Goal: Navigation & Orientation: Find specific page/section

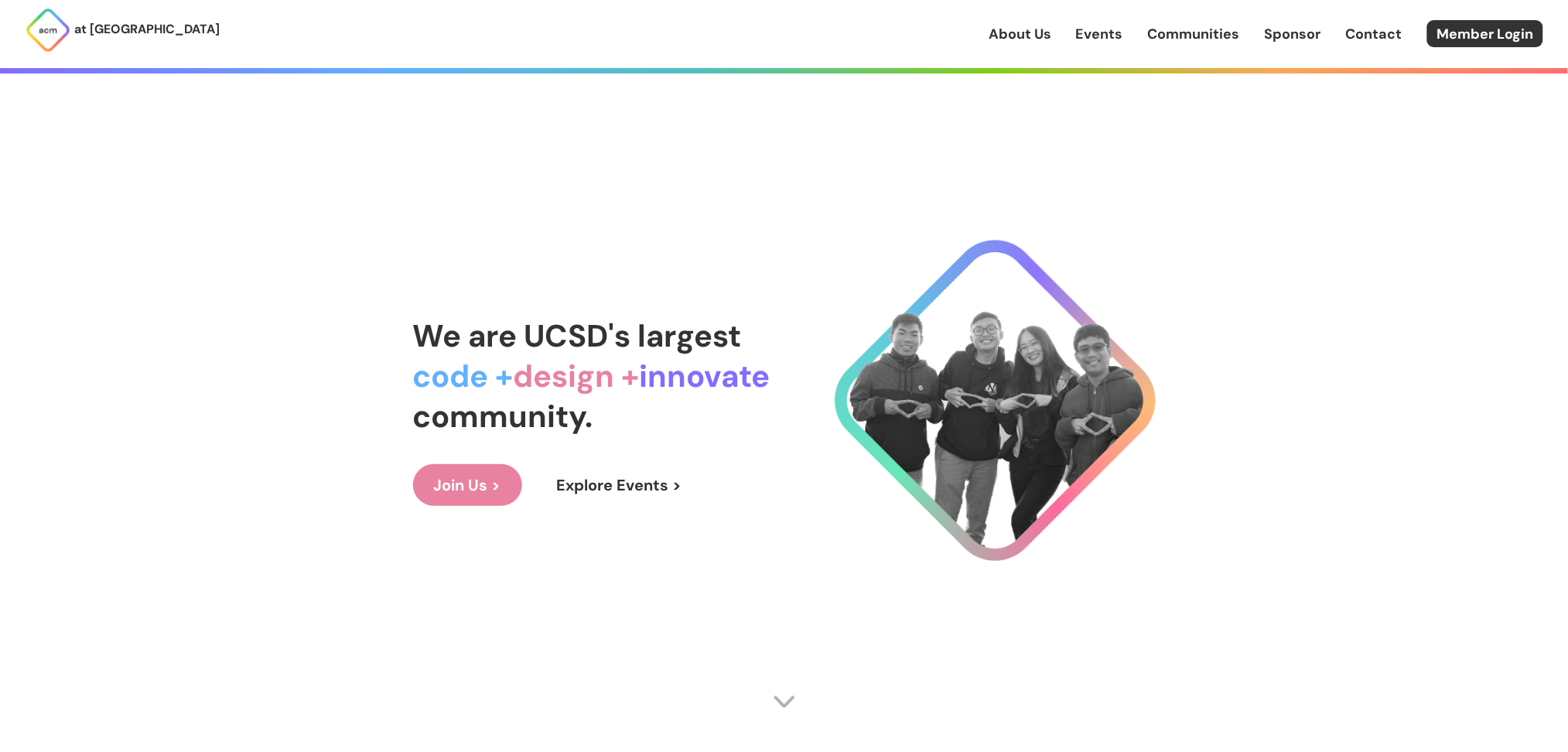
click at [1025, 37] on link "About Us" at bounding box center [1020, 33] width 63 height 20
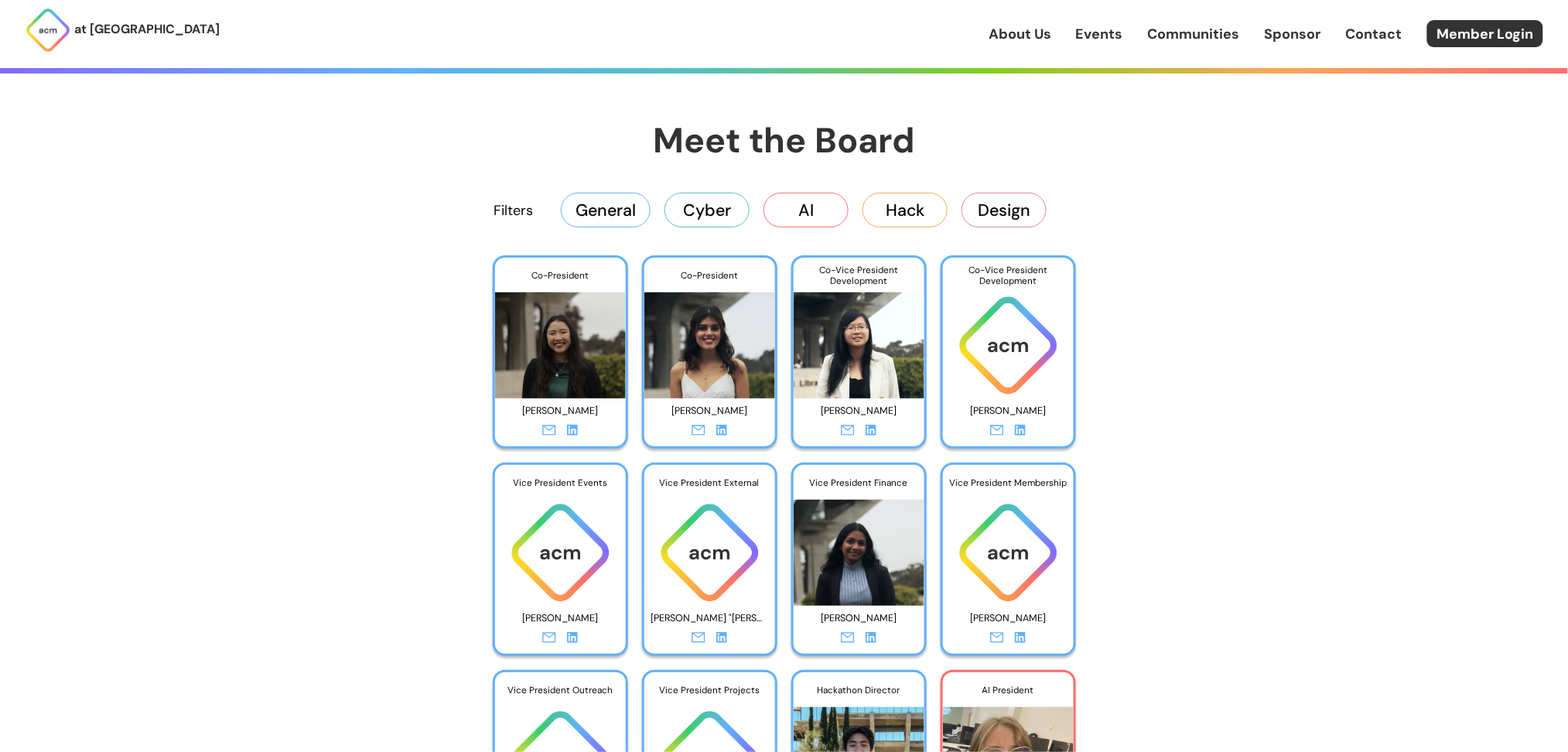
scroll to position [2496, 0]
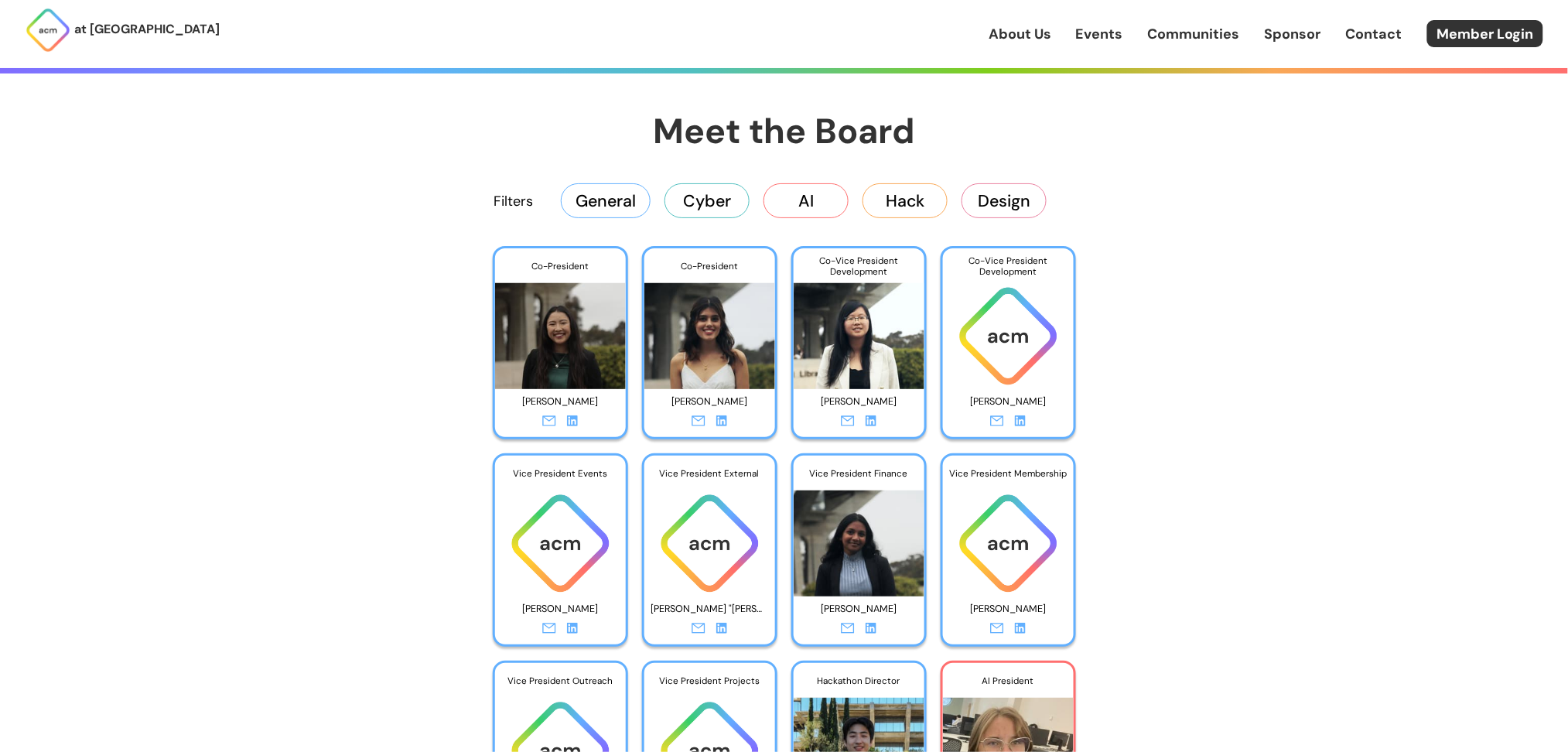
click at [801, 201] on button "AI" at bounding box center [806, 200] width 85 height 34
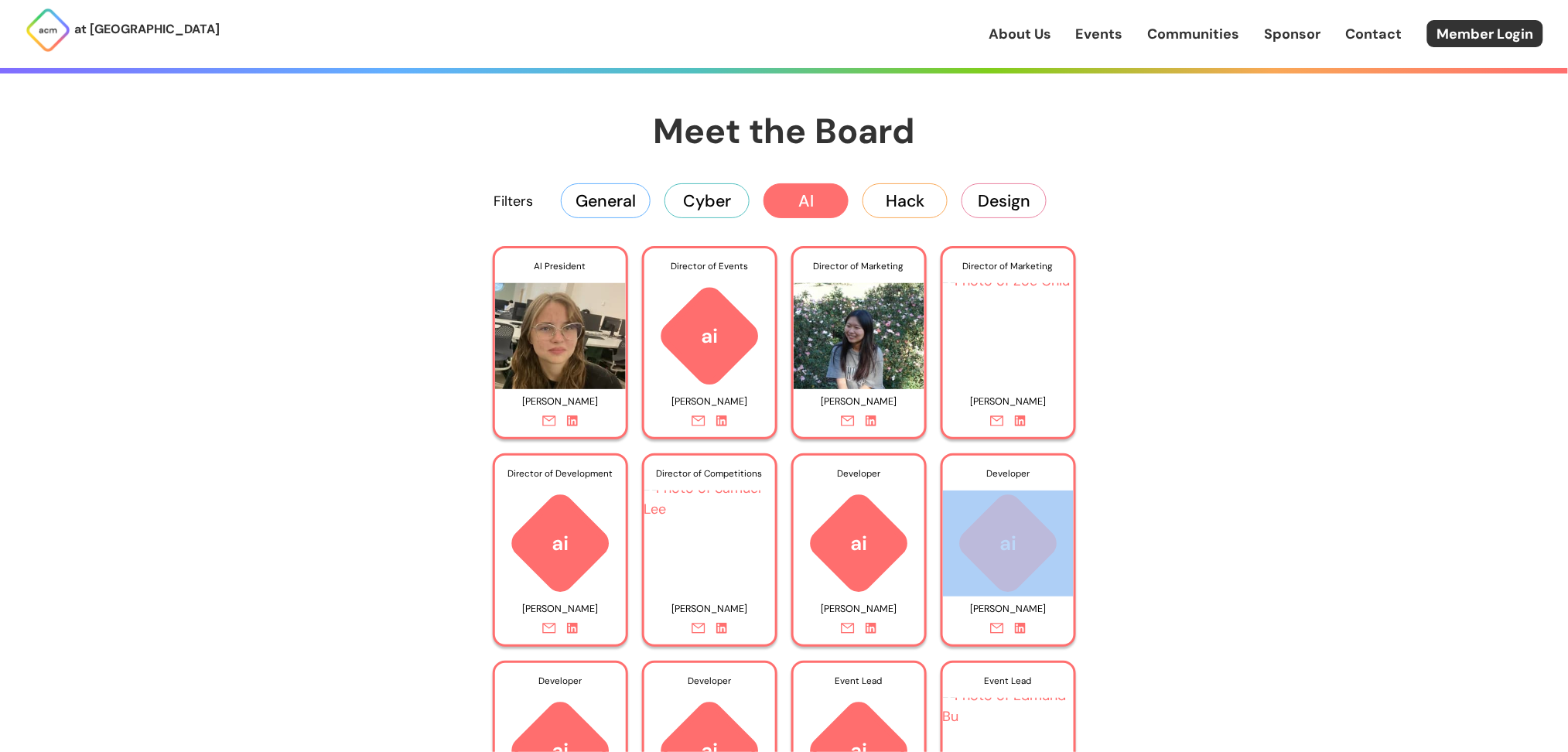
drag, startPoint x: 1567, startPoint y: 479, endPoint x: 1555, endPoint y: 512, distance: 35.1
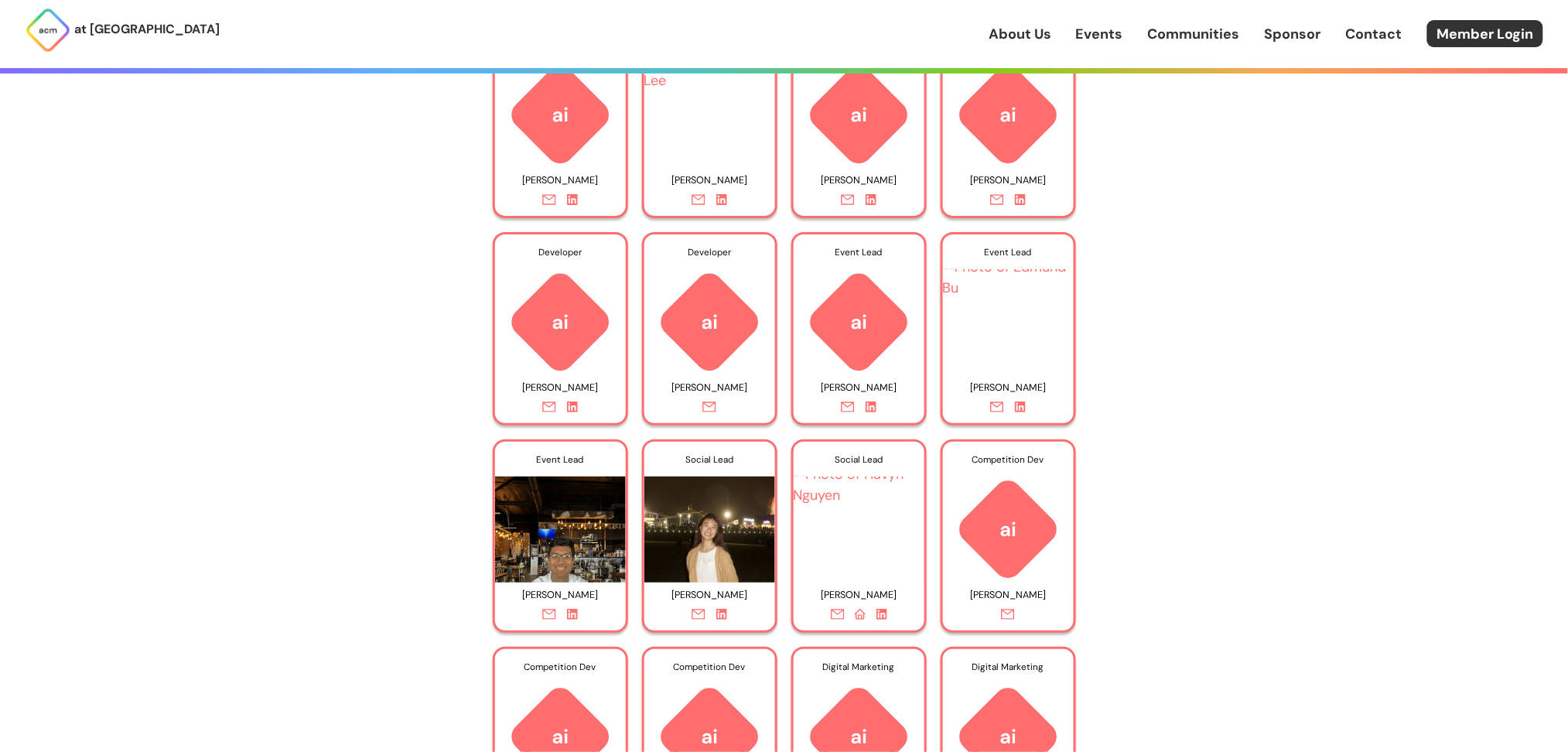
scroll to position [2950, 0]
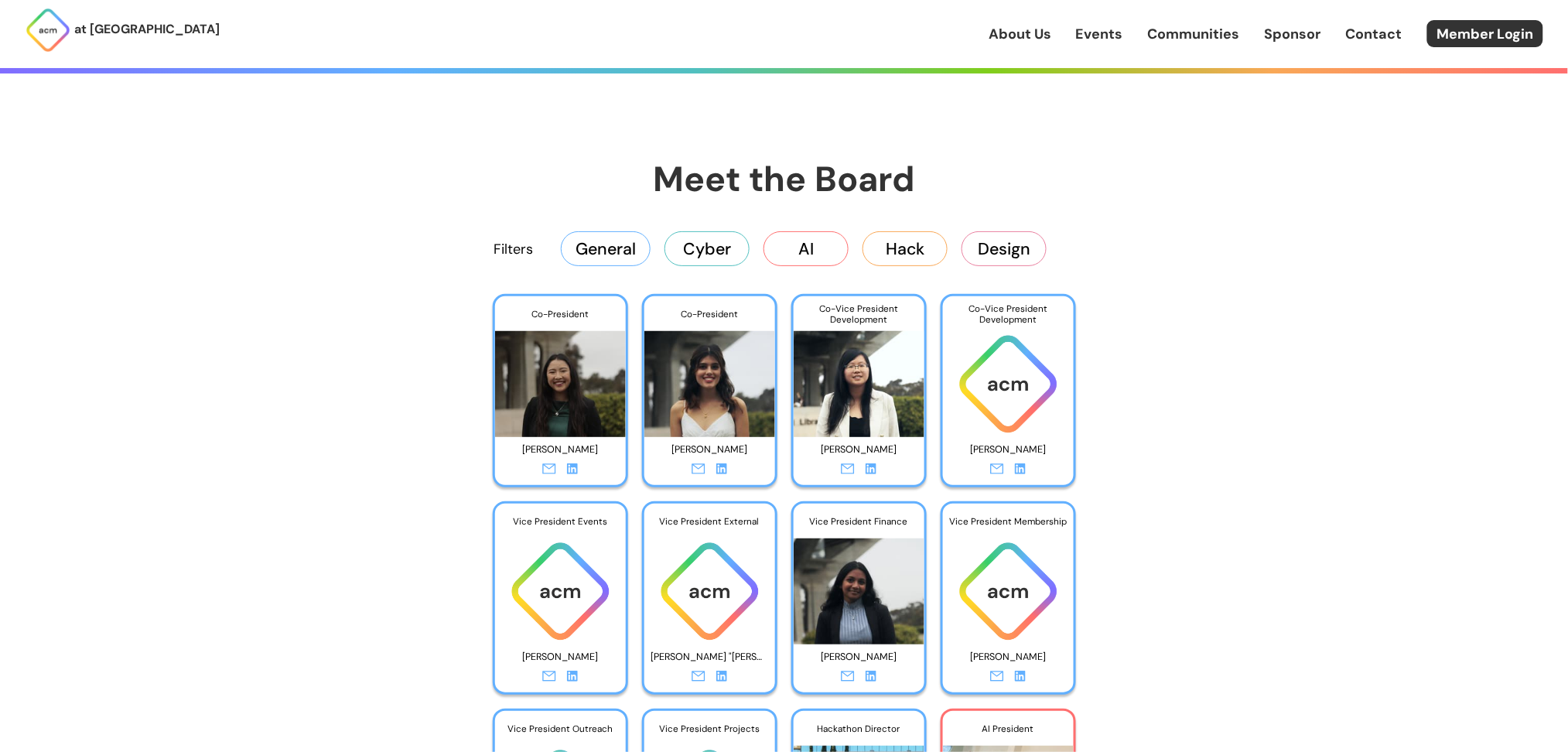
scroll to position [2328, 0]
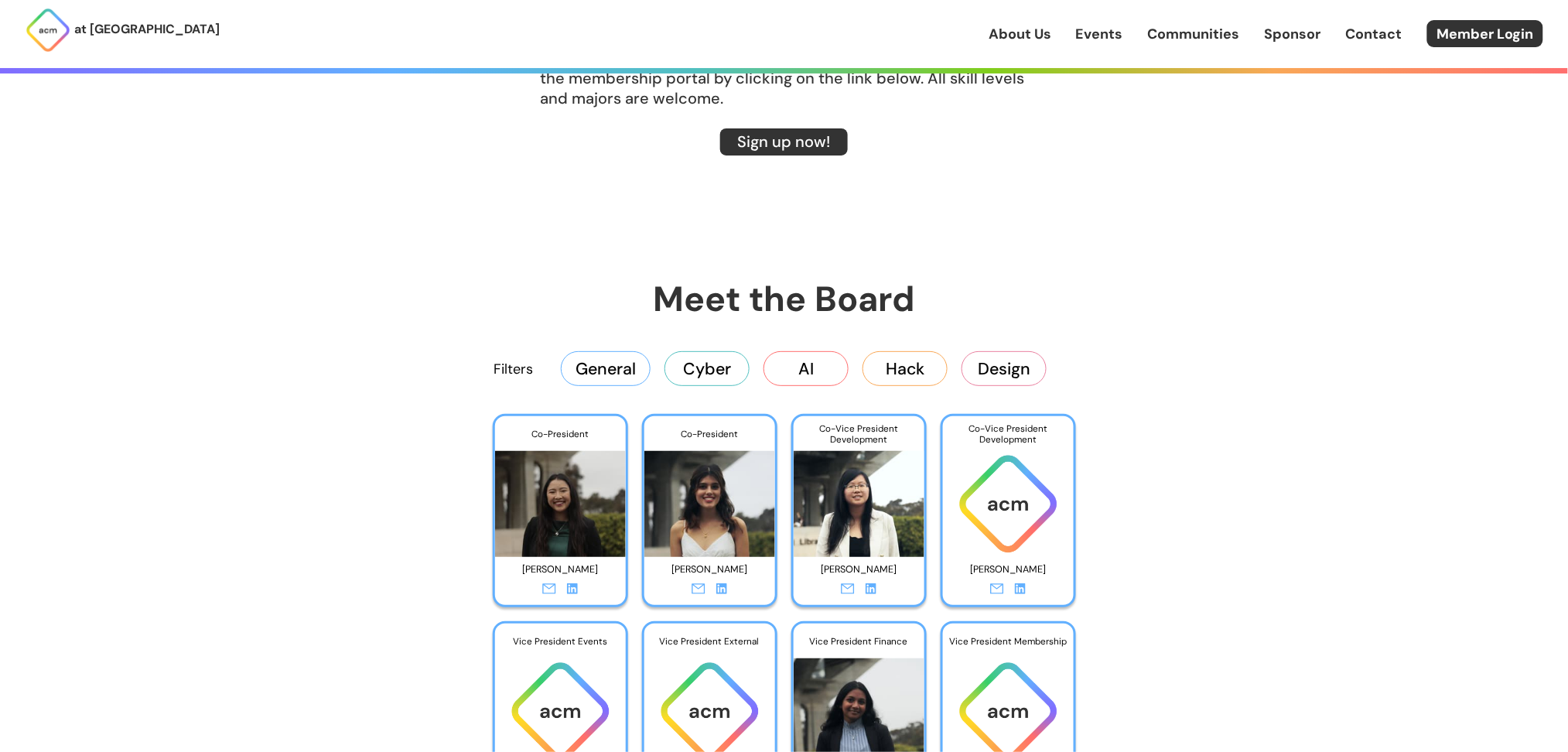
click at [811, 364] on button "AI" at bounding box center [806, 368] width 85 height 34
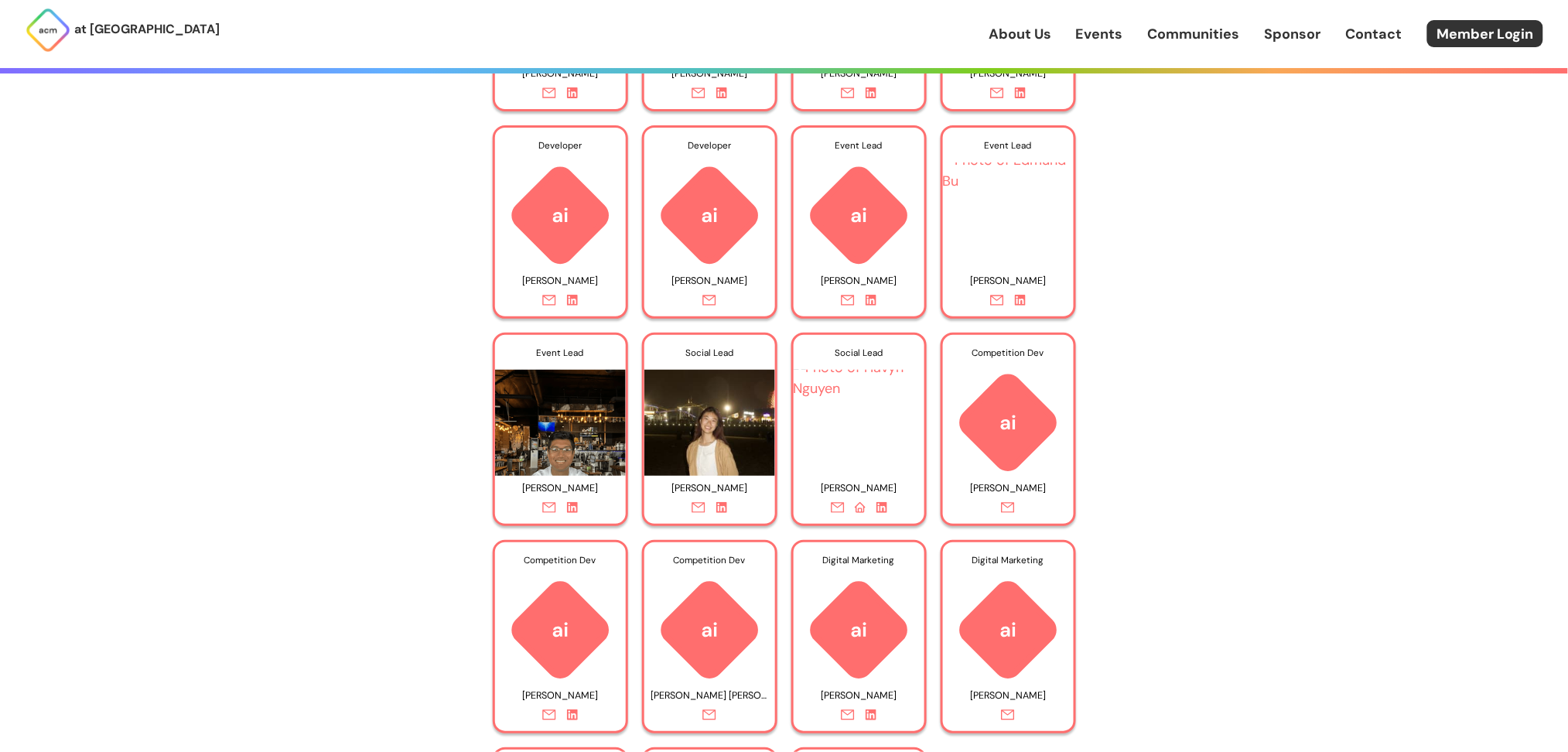
scroll to position [3022, 0]
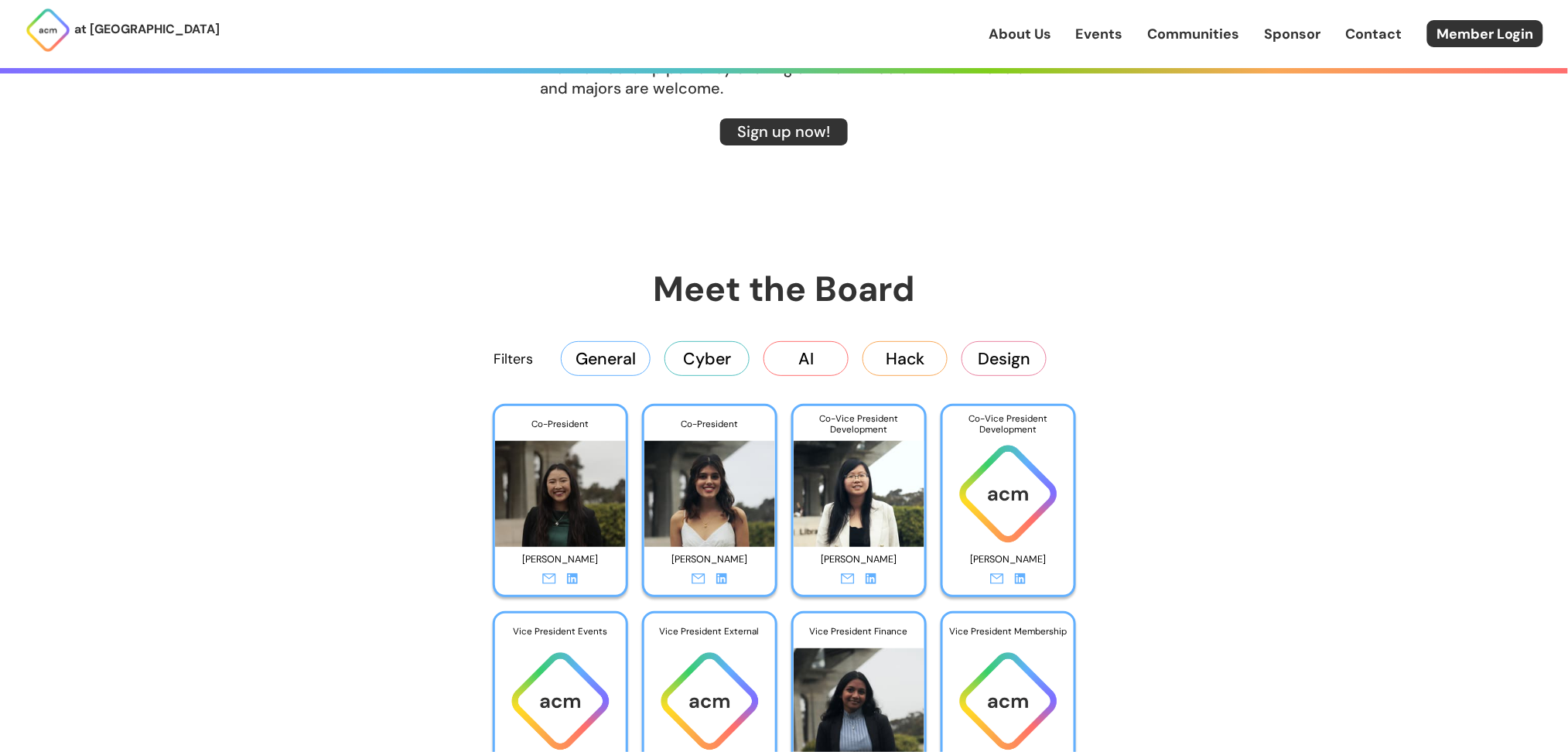
scroll to position [2256, 0]
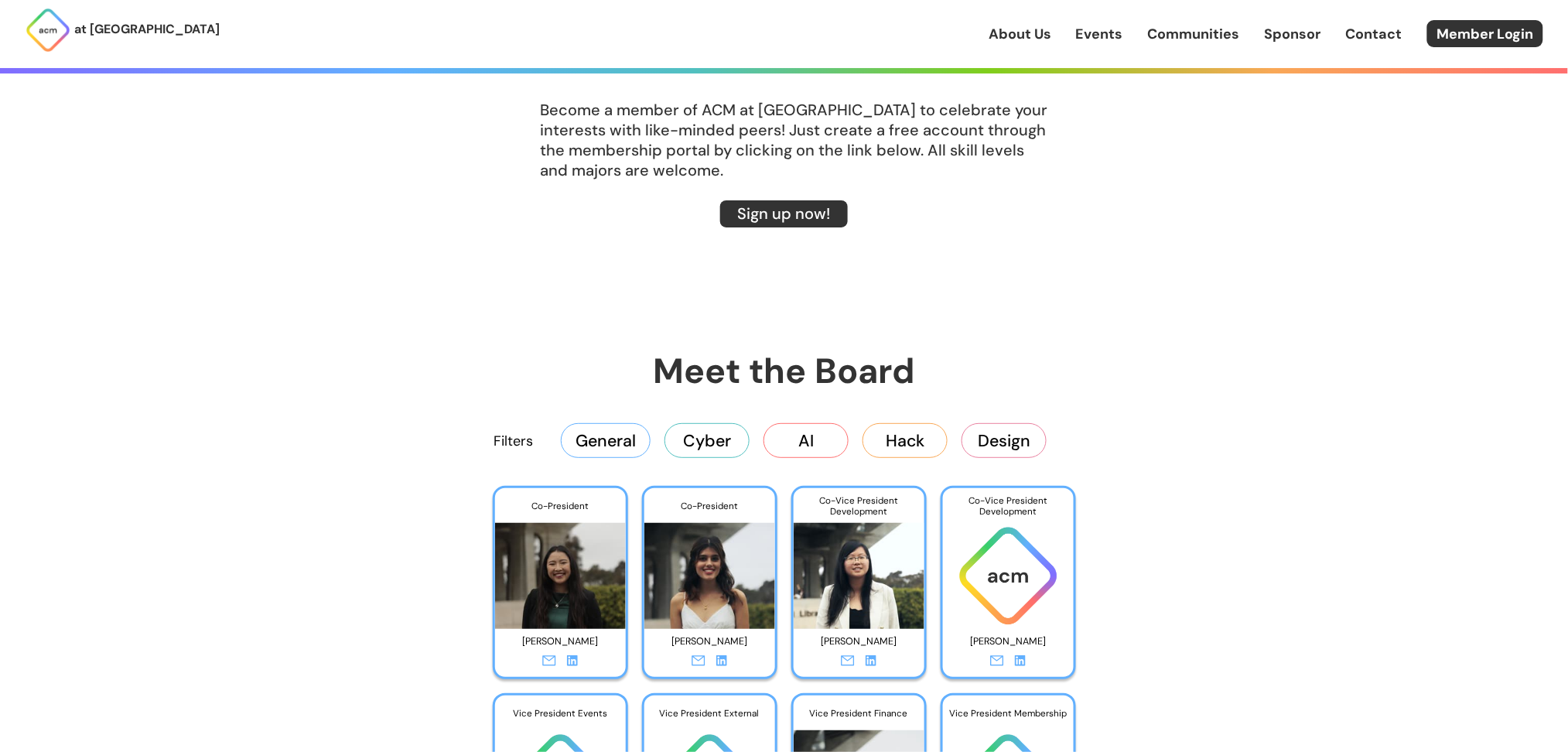
click at [789, 446] on button "AI" at bounding box center [806, 440] width 85 height 34
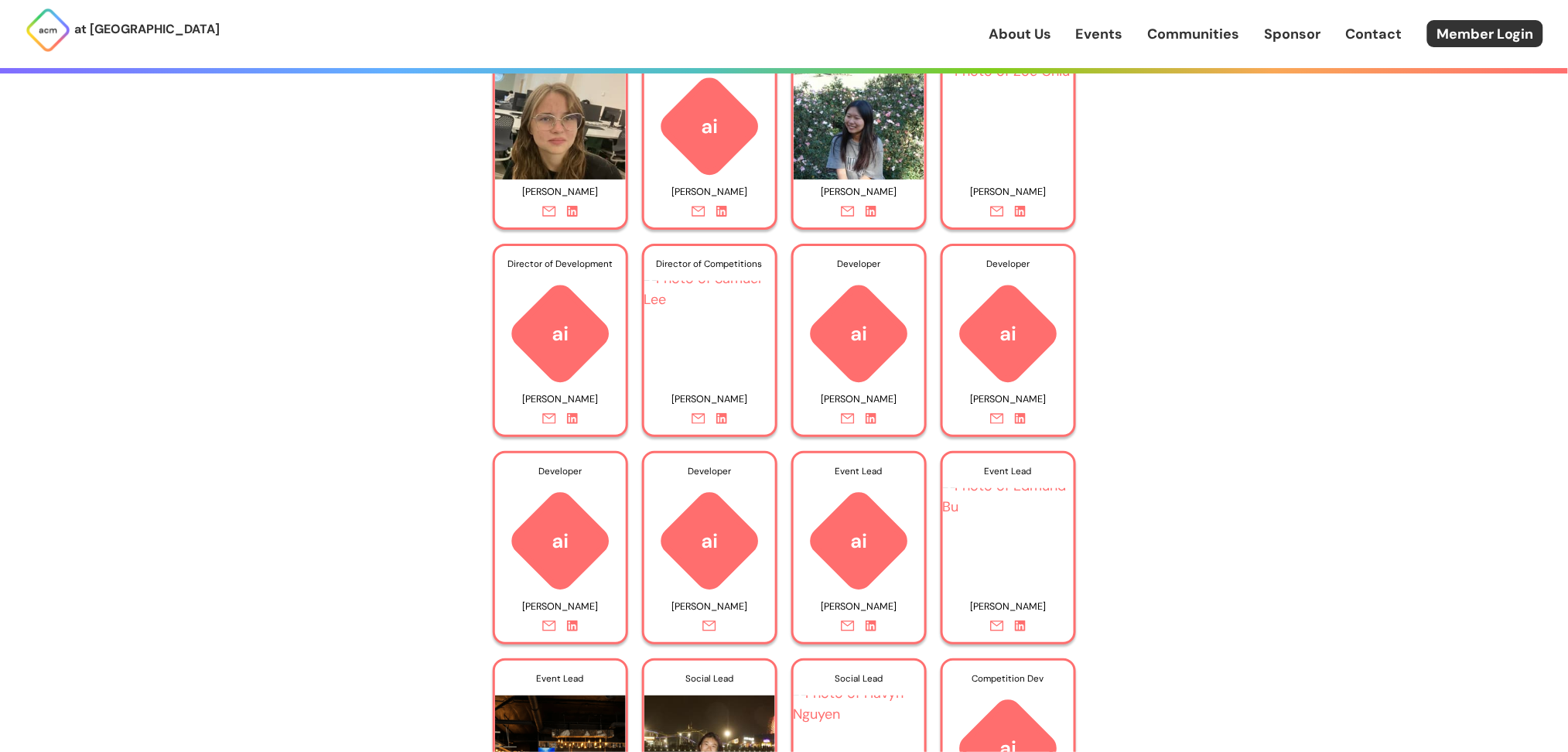
scroll to position [2721, 0]
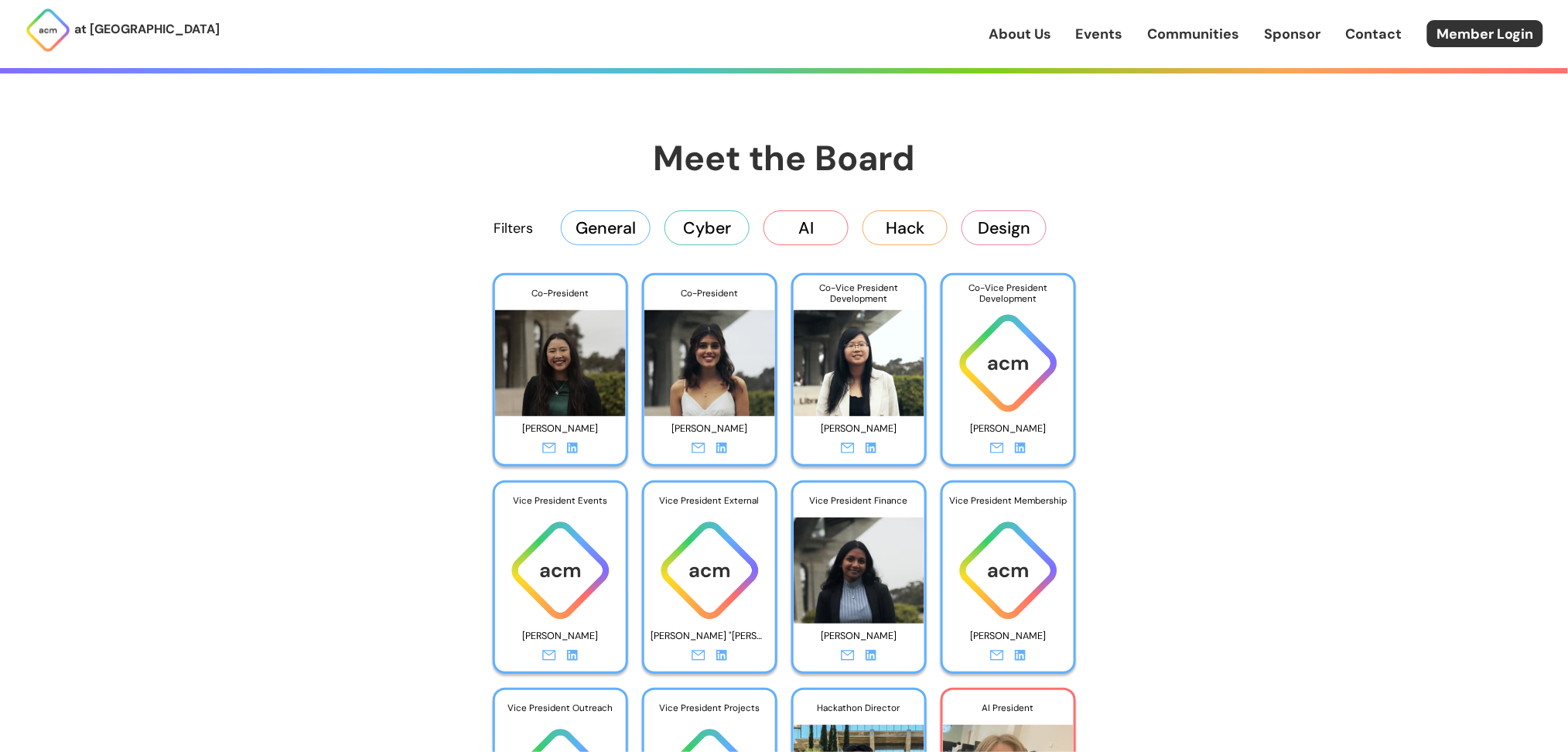
scroll to position [2460, 0]
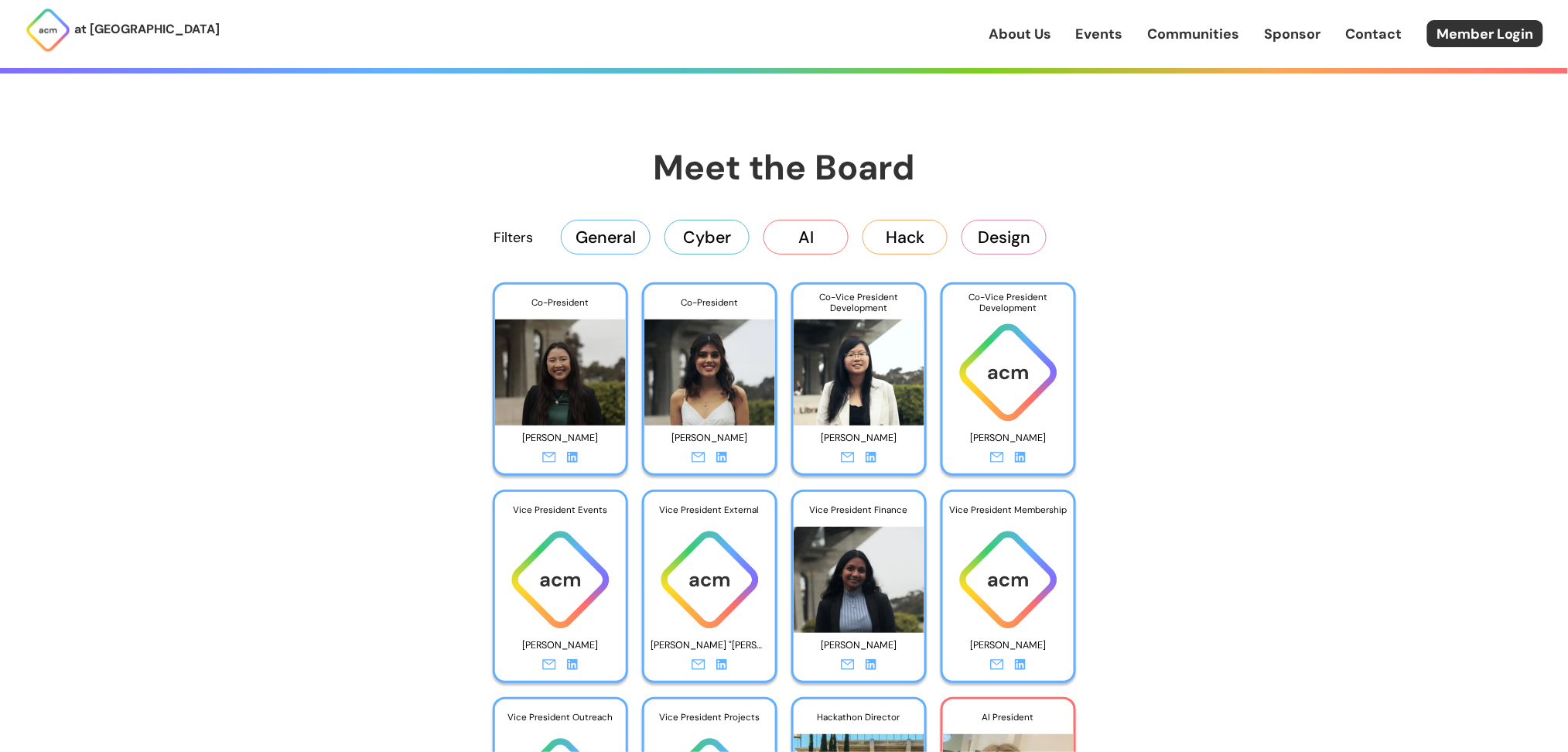
click at [807, 251] on button "AI" at bounding box center [806, 236] width 85 height 34
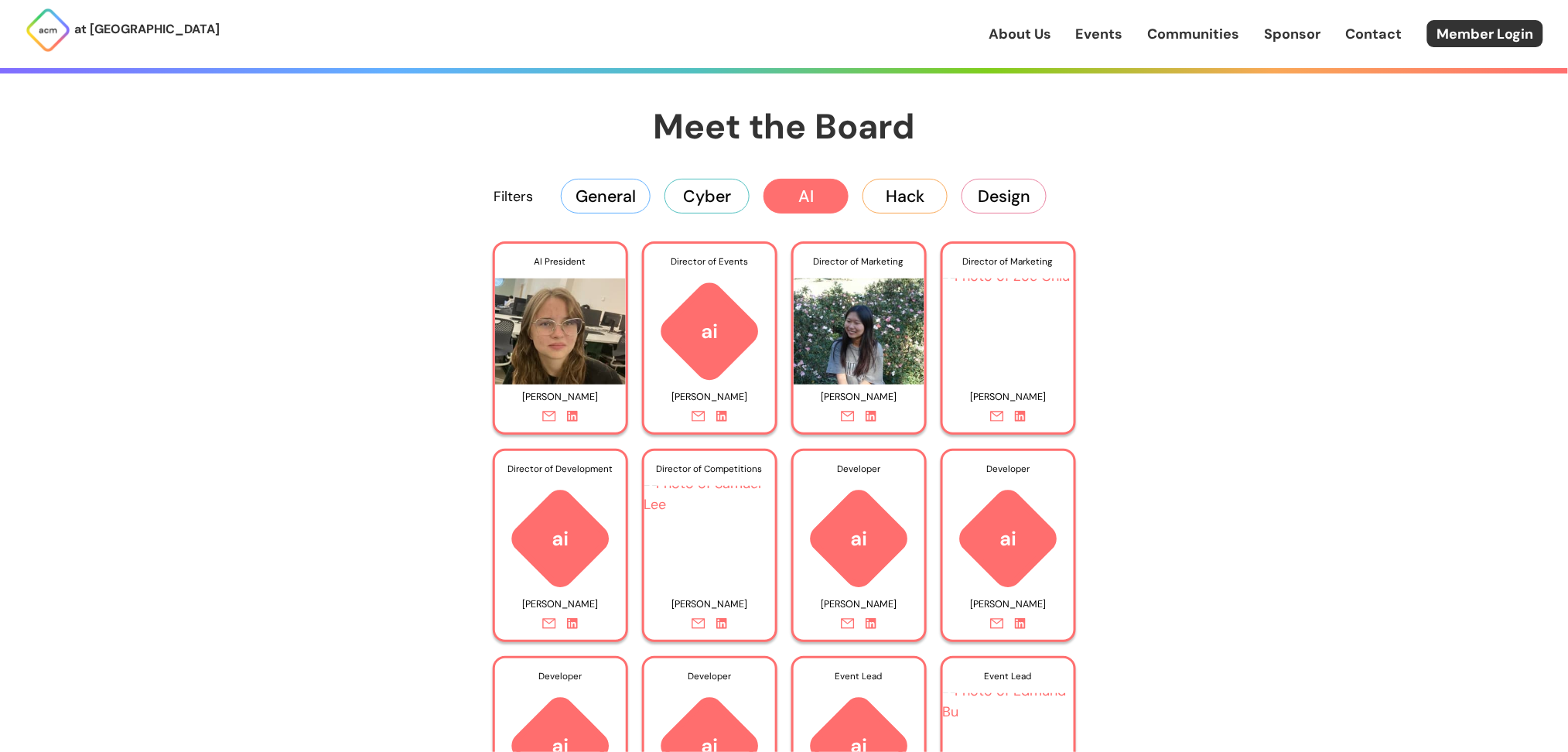
scroll to position [2495, 0]
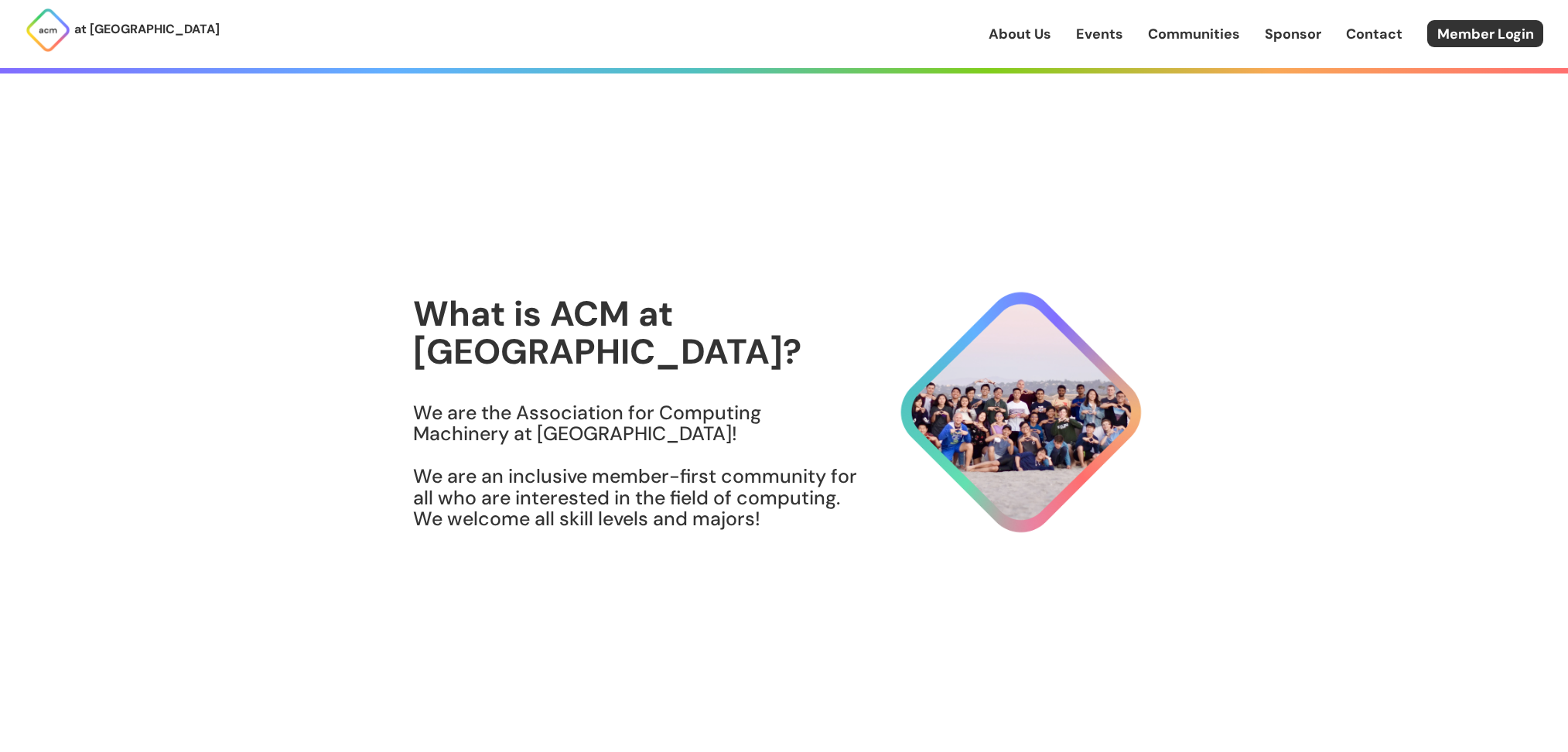
scroll to position [2495, 0]
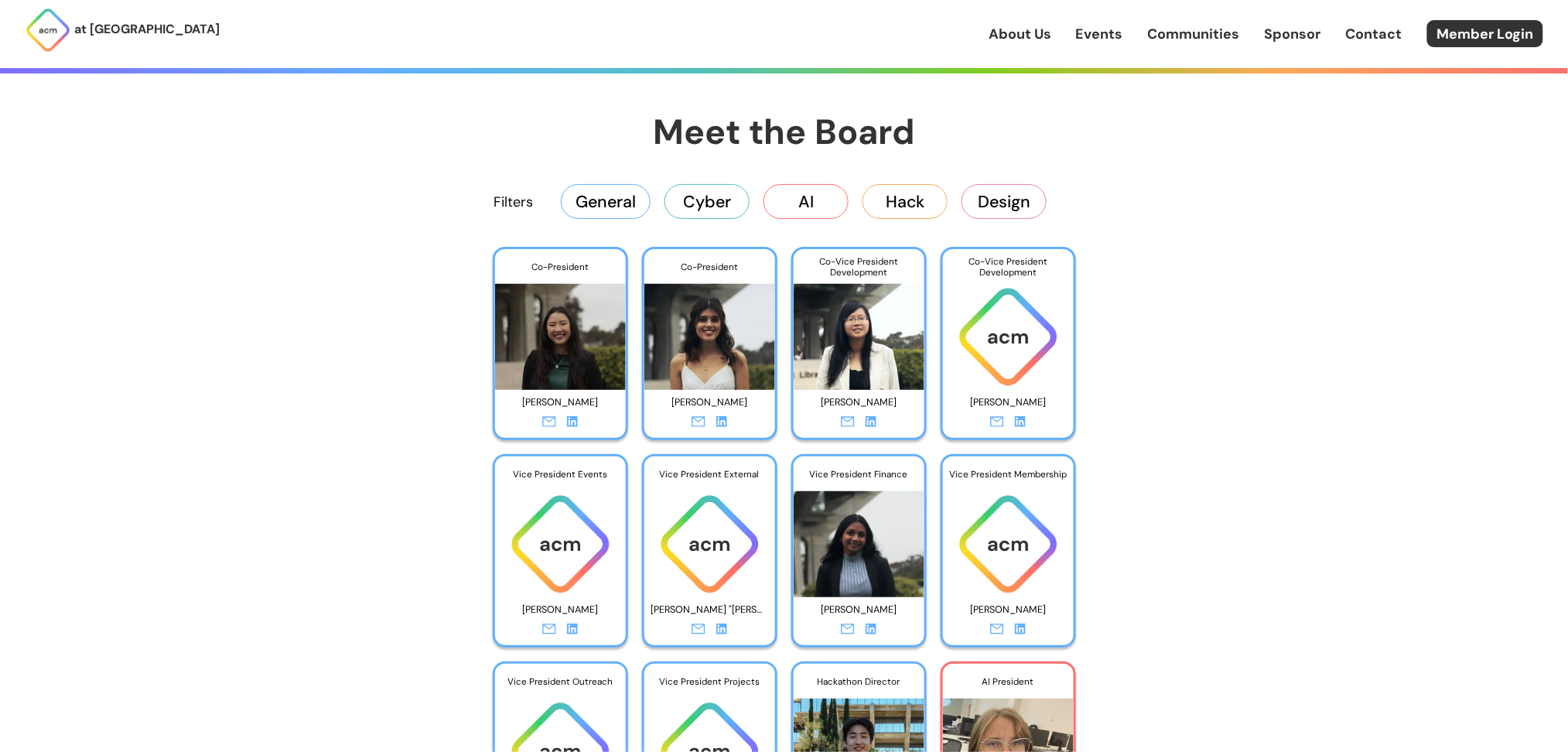
click at [815, 215] on button "AI" at bounding box center [806, 201] width 85 height 34
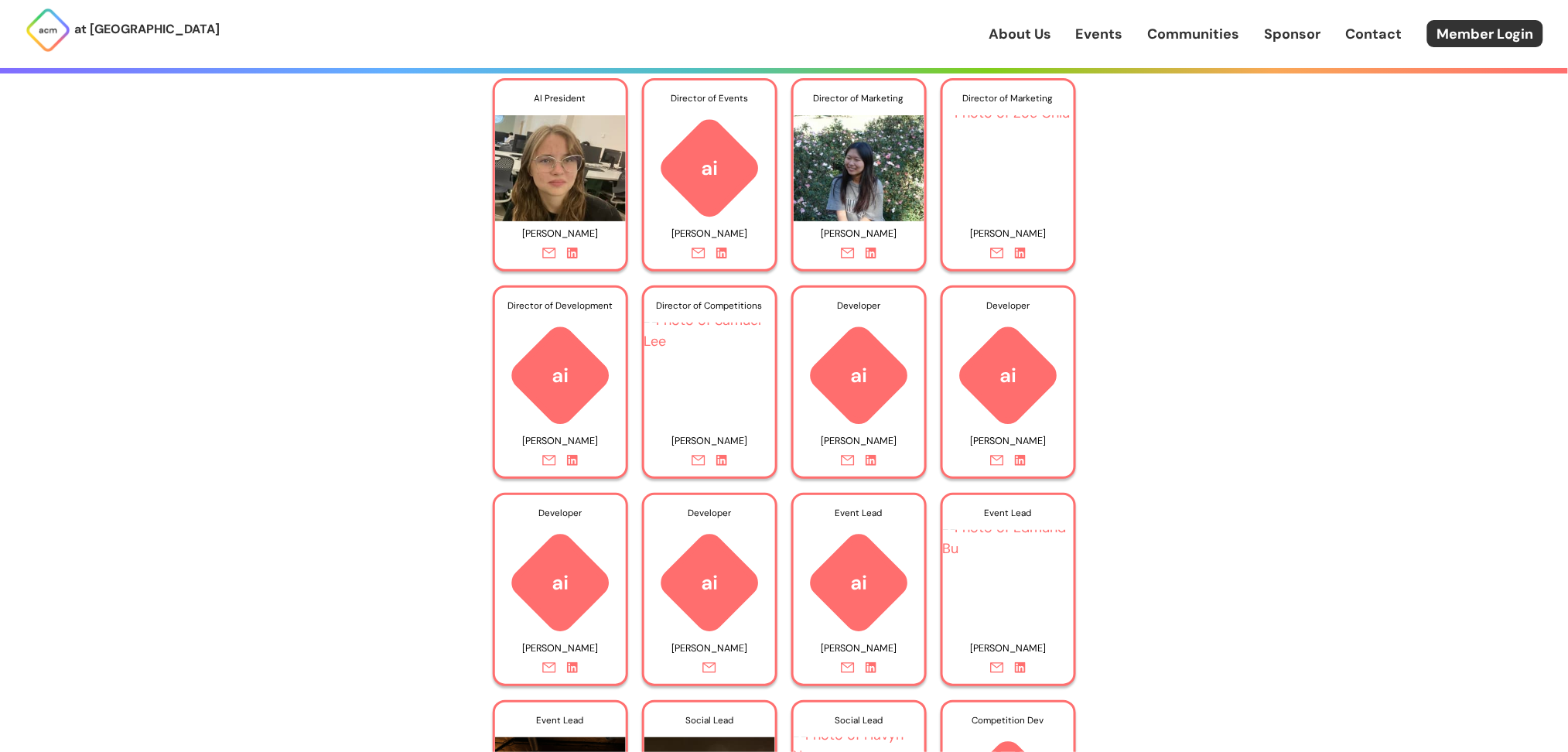
scroll to position [2679, 0]
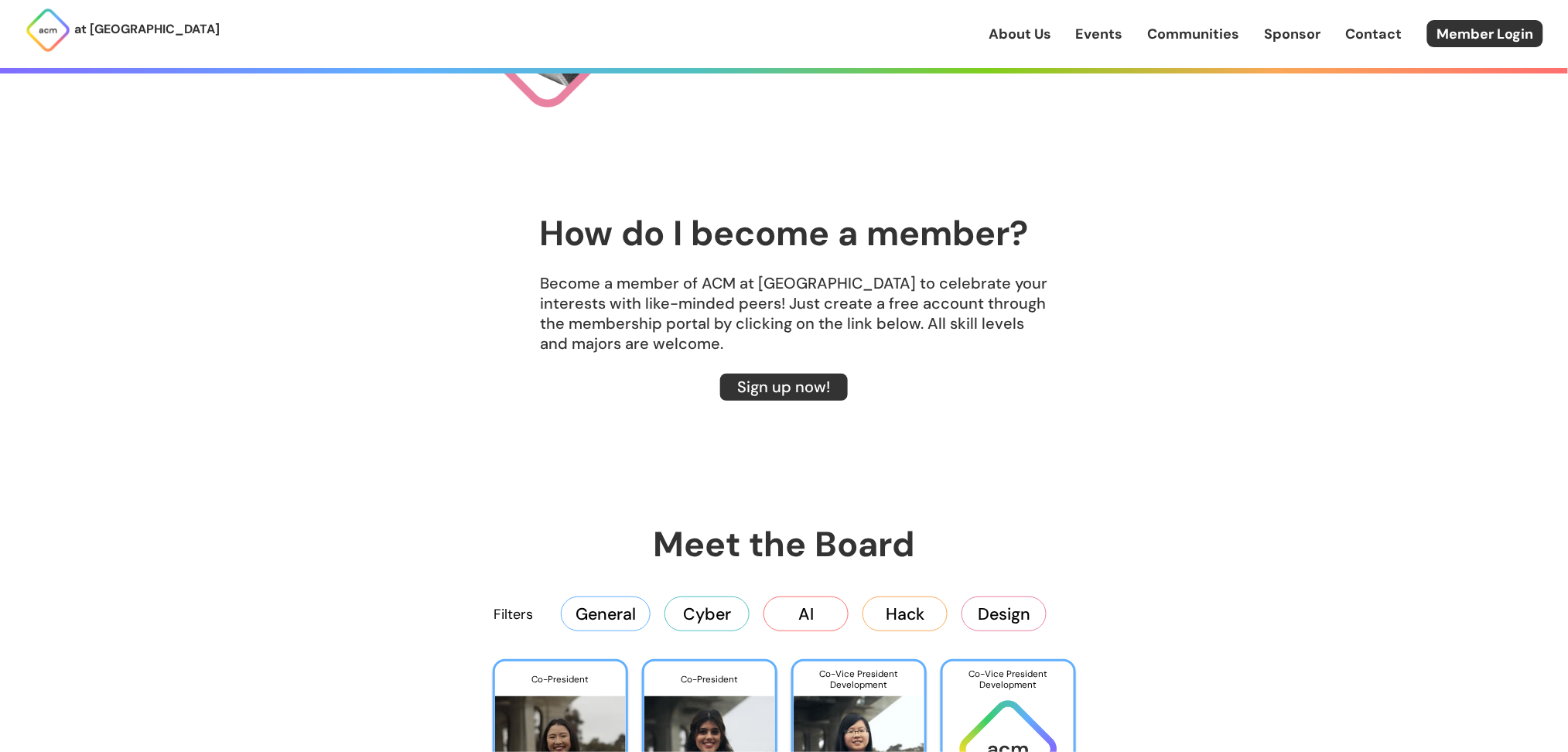
scroll to position [2063, 0]
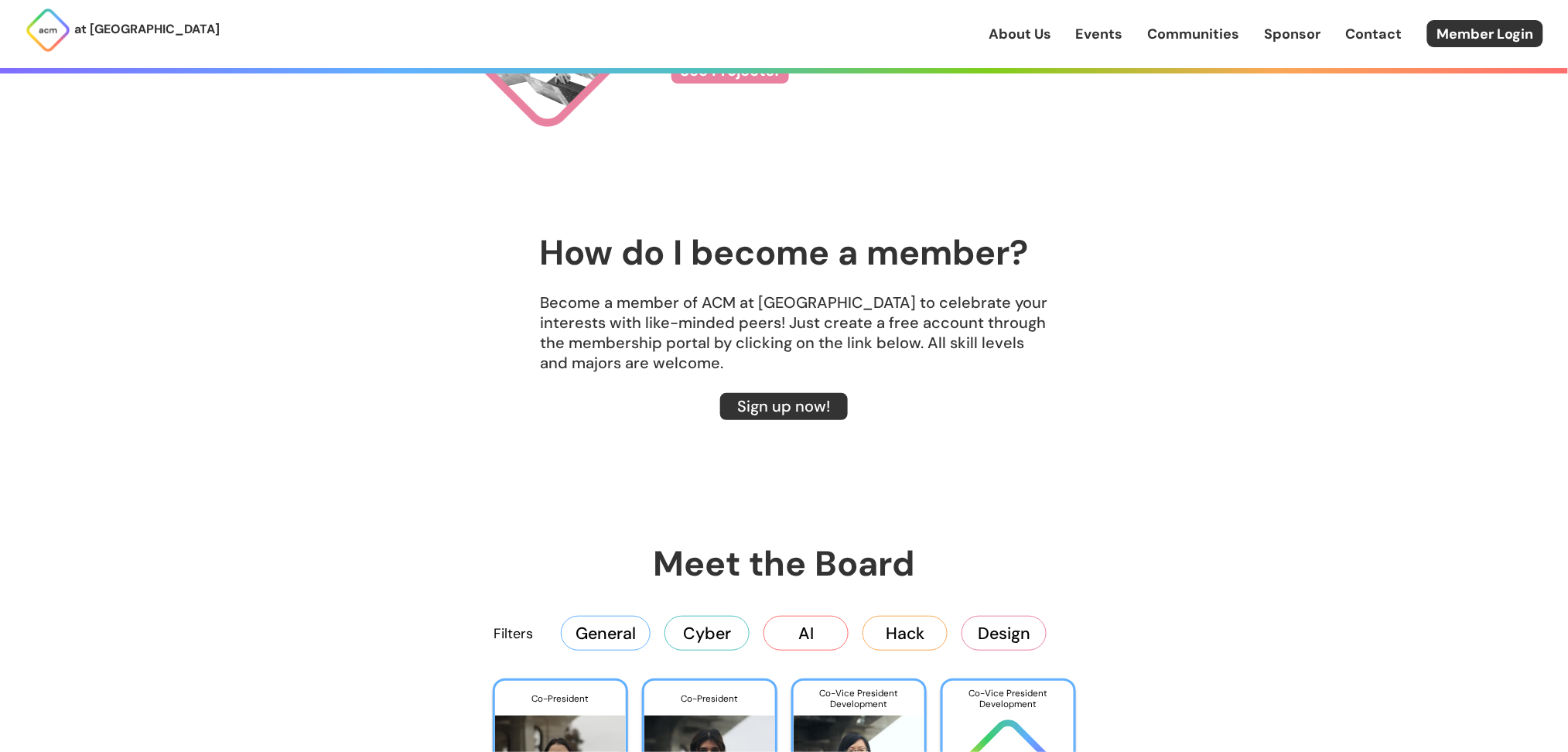
click at [799, 628] on button "AI" at bounding box center [806, 633] width 85 height 34
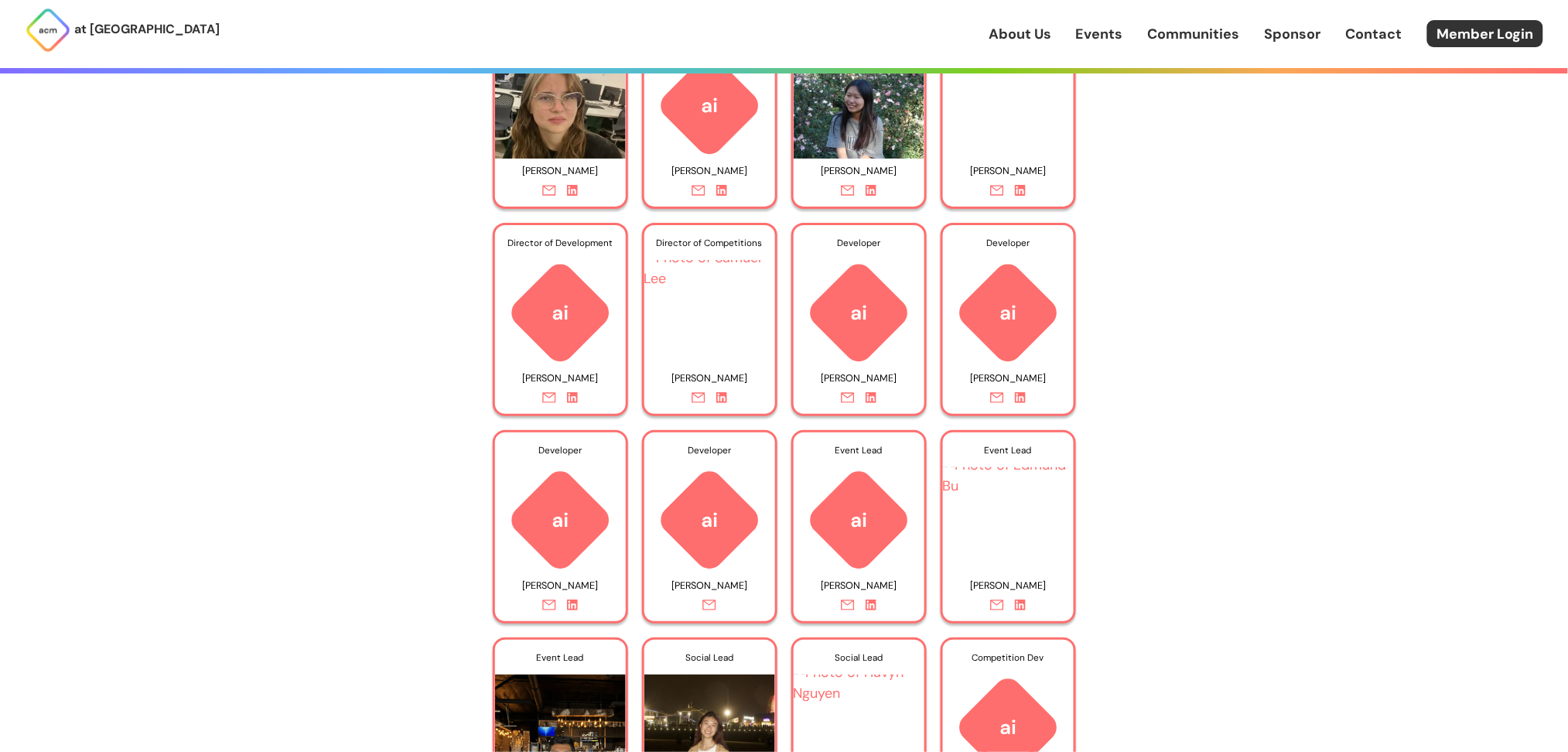
scroll to position [2737, 0]
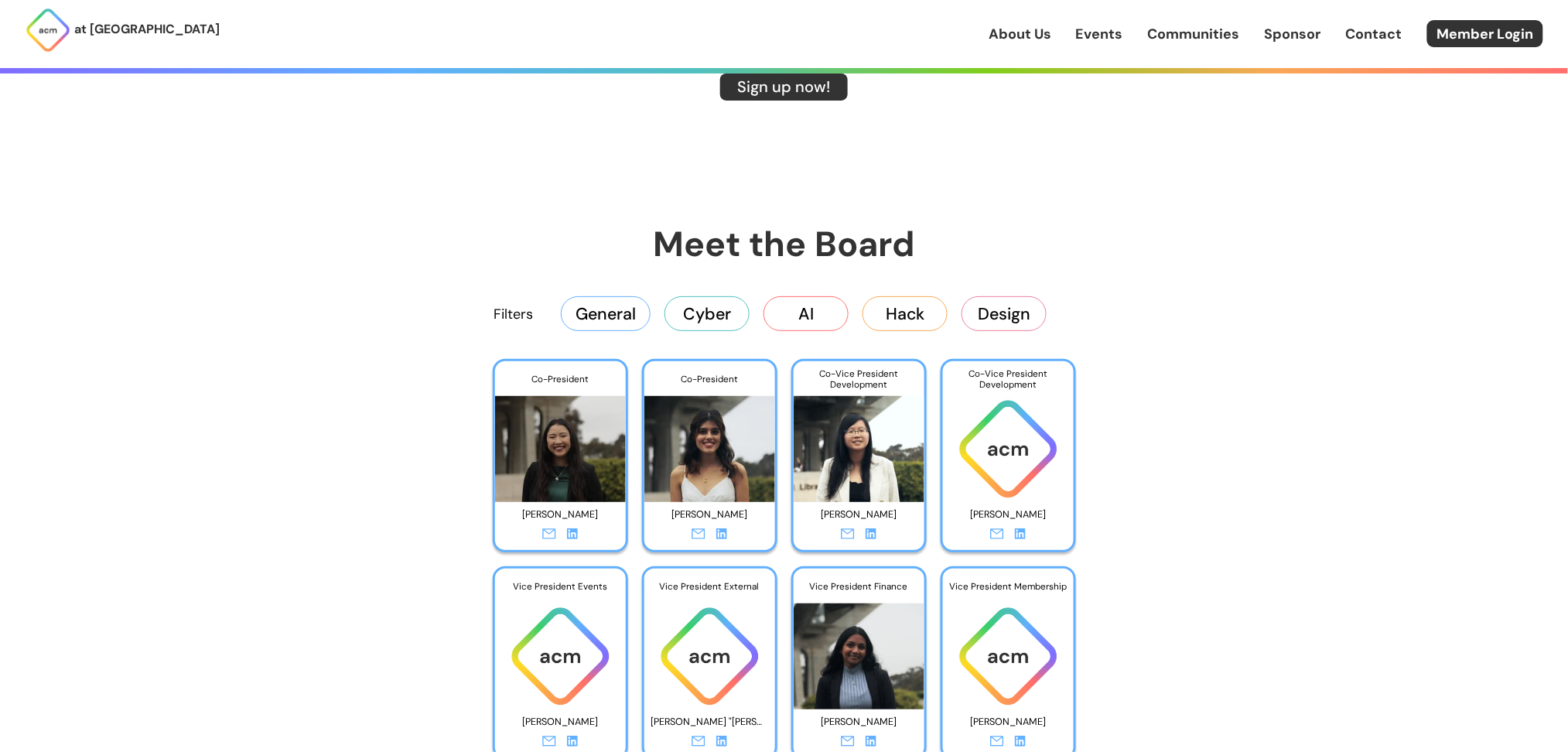
scroll to position [2365, 0]
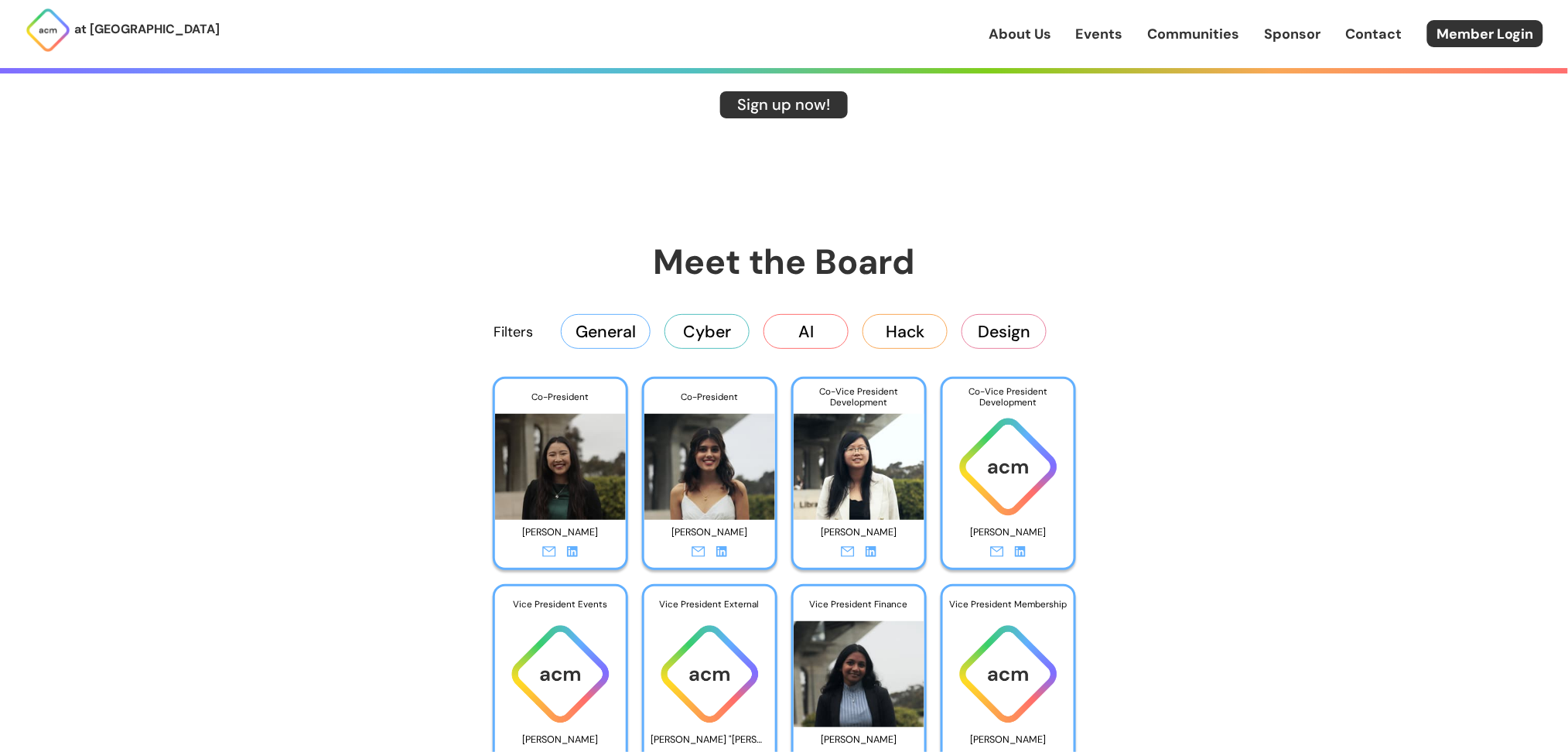
click at [822, 326] on button "AI" at bounding box center [806, 331] width 85 height 34
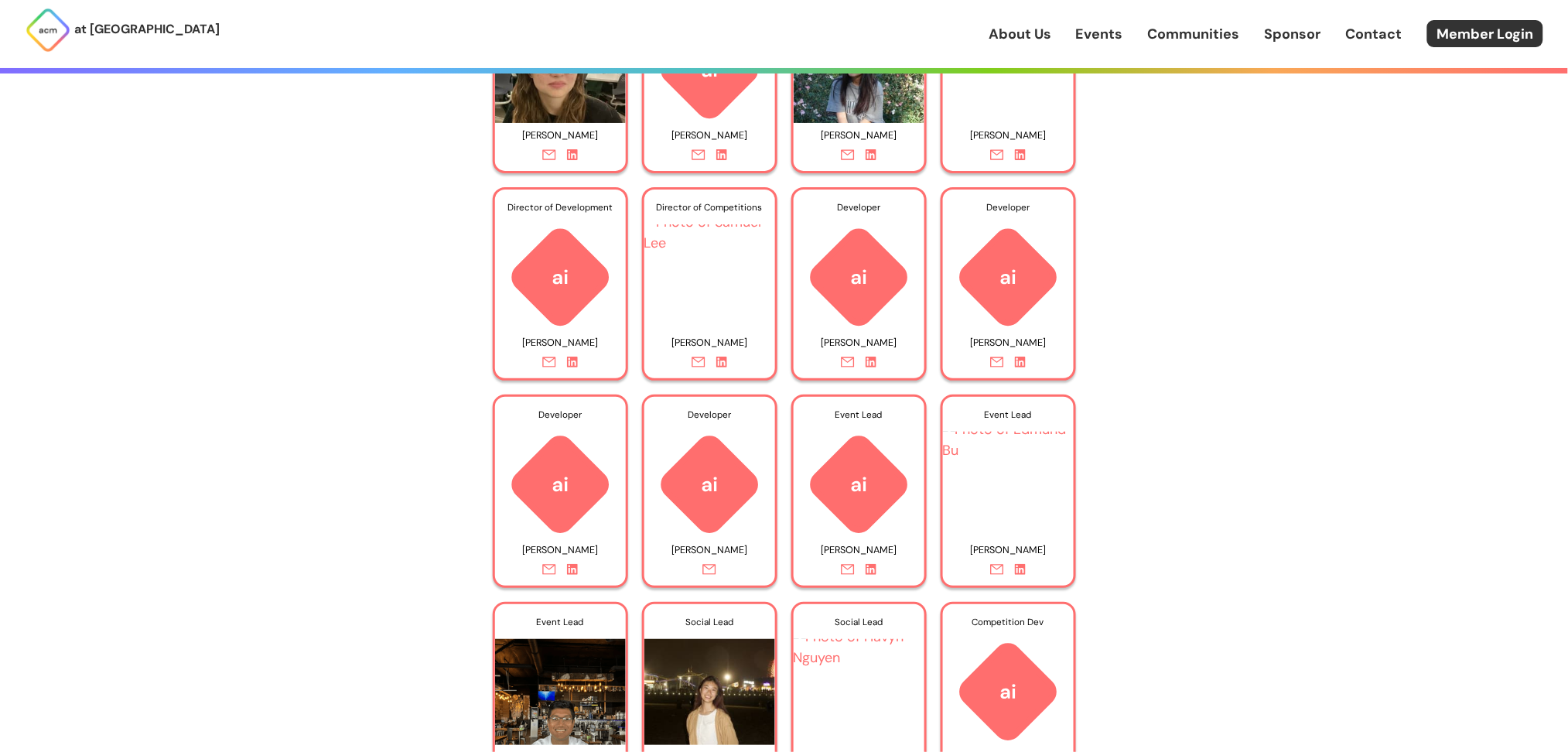
scroll to position [2771, 0]
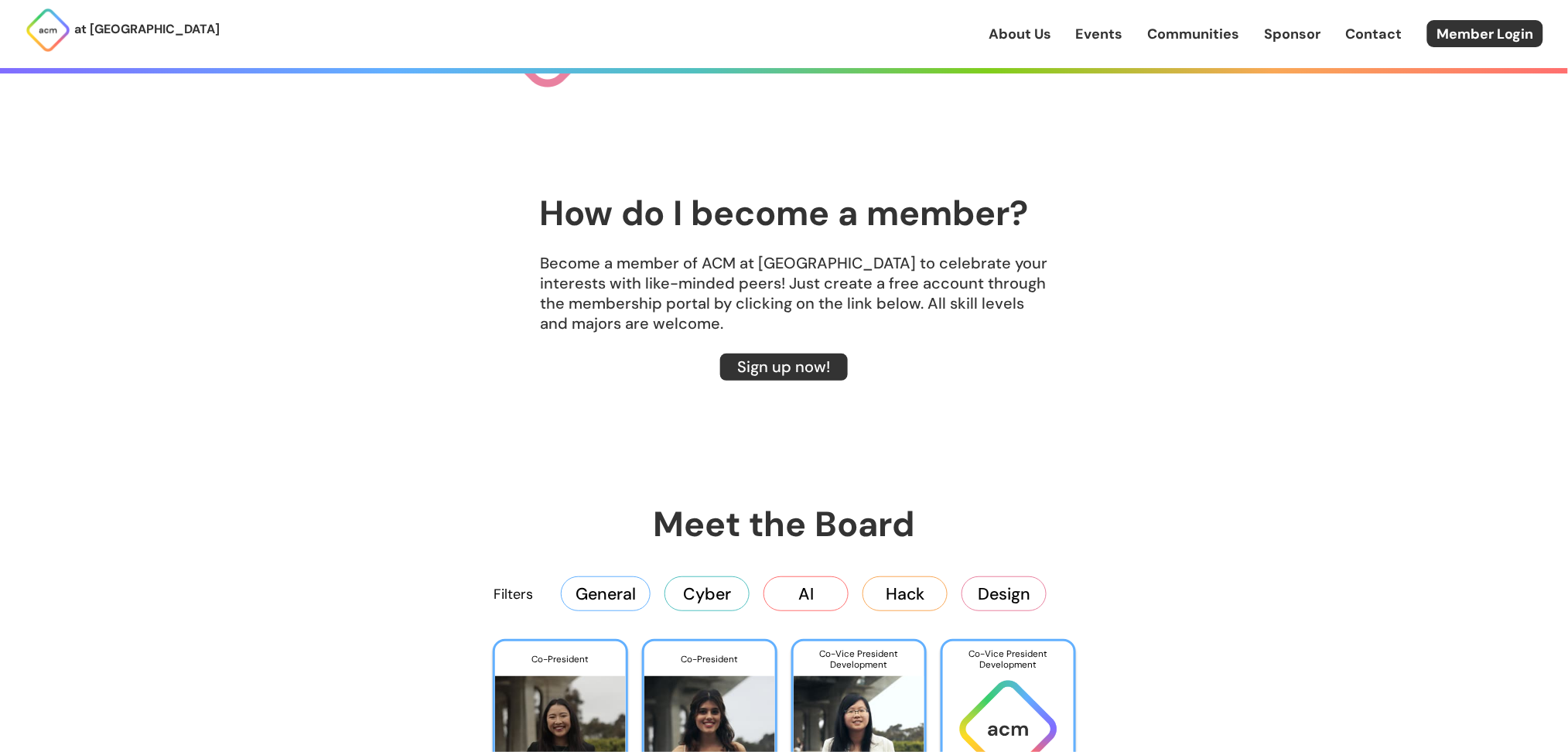
scroll to position [2176, 0]
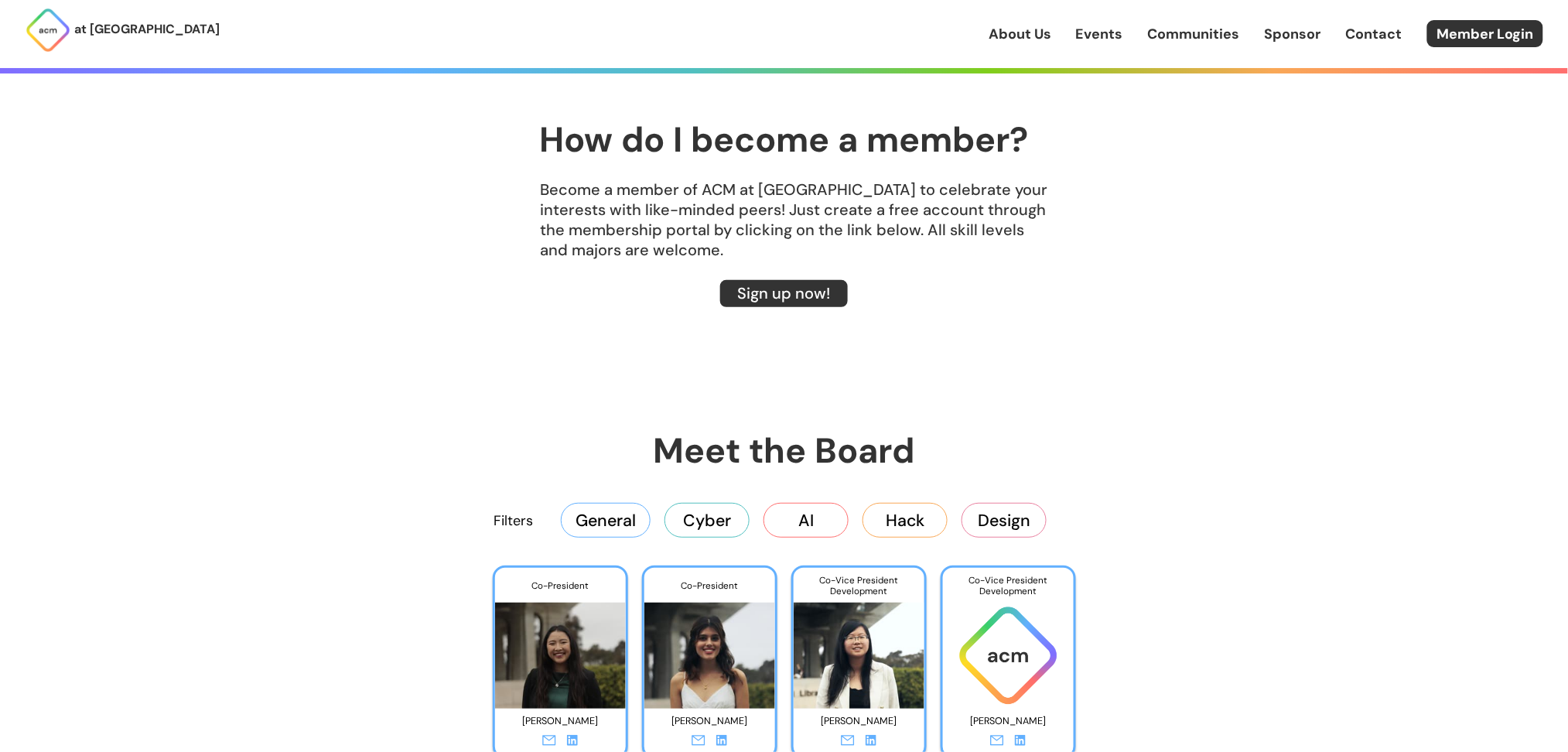
click at [809, 531] on button "AI" at bounding box center [806, 520] width 85 height 34
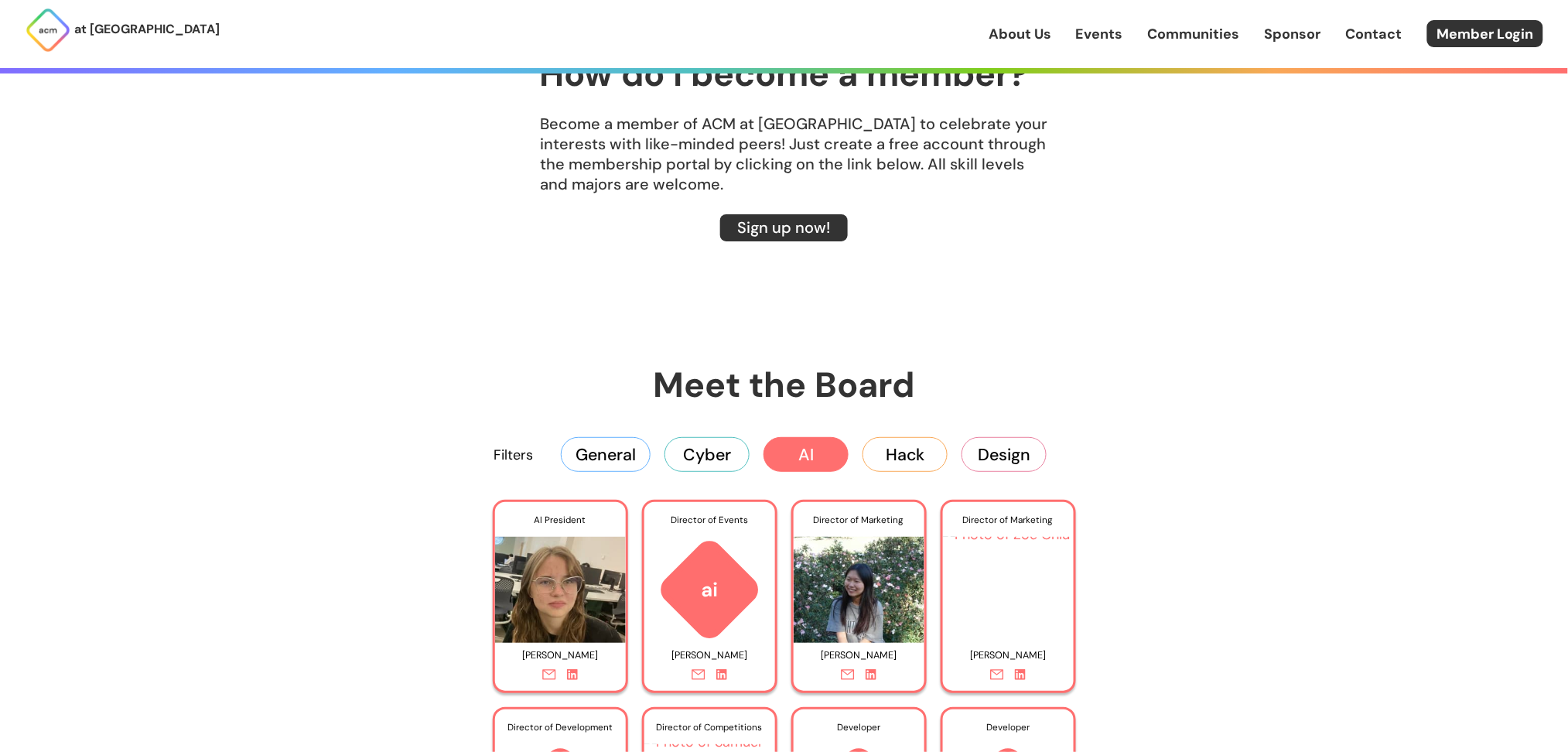
scroll to position [2273, 0]
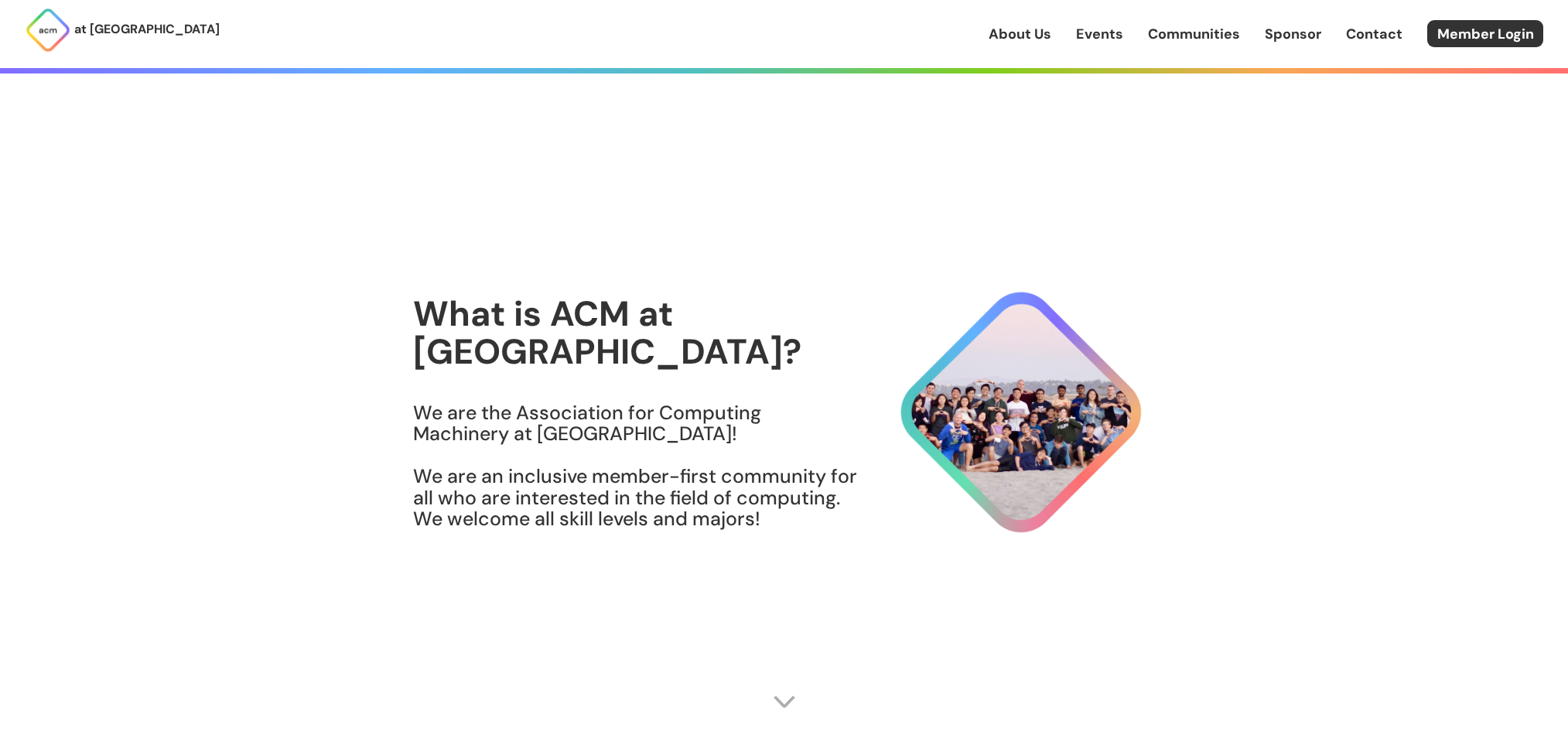
scroll to position [2273, 0]
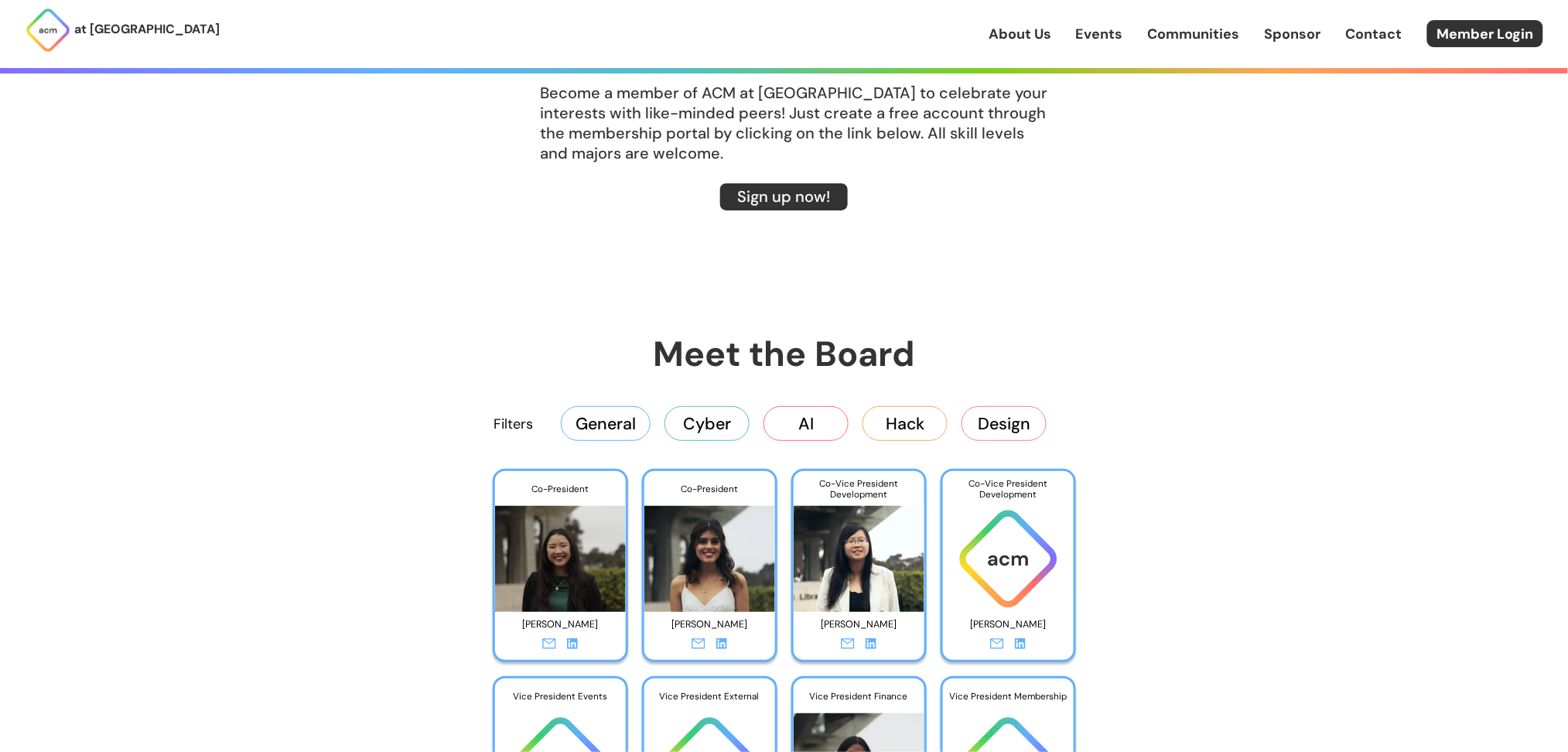
click at [815, 428] on button "AI" at bounding box center [806, 423] width 85 height 34
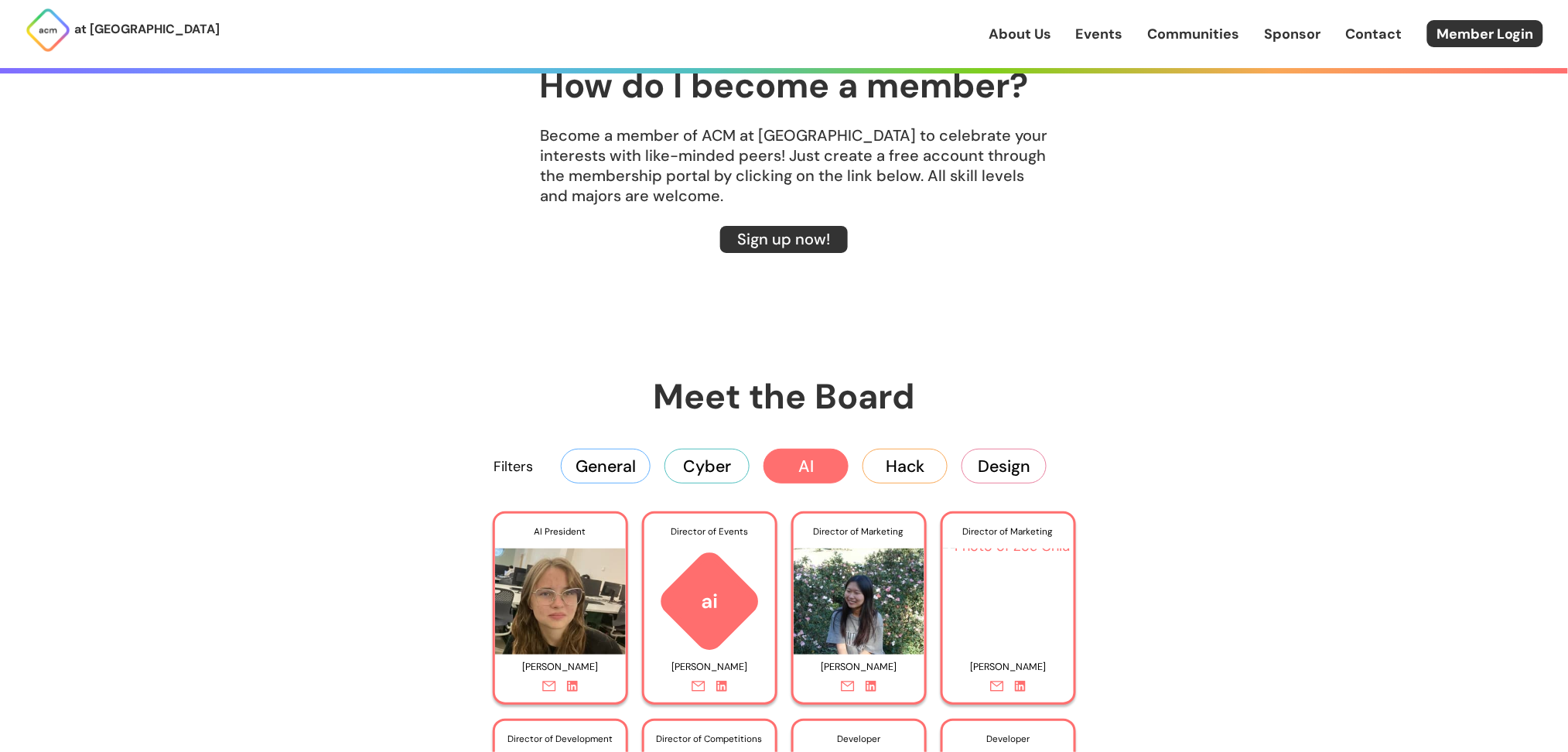
scroll to position [2407, 0]
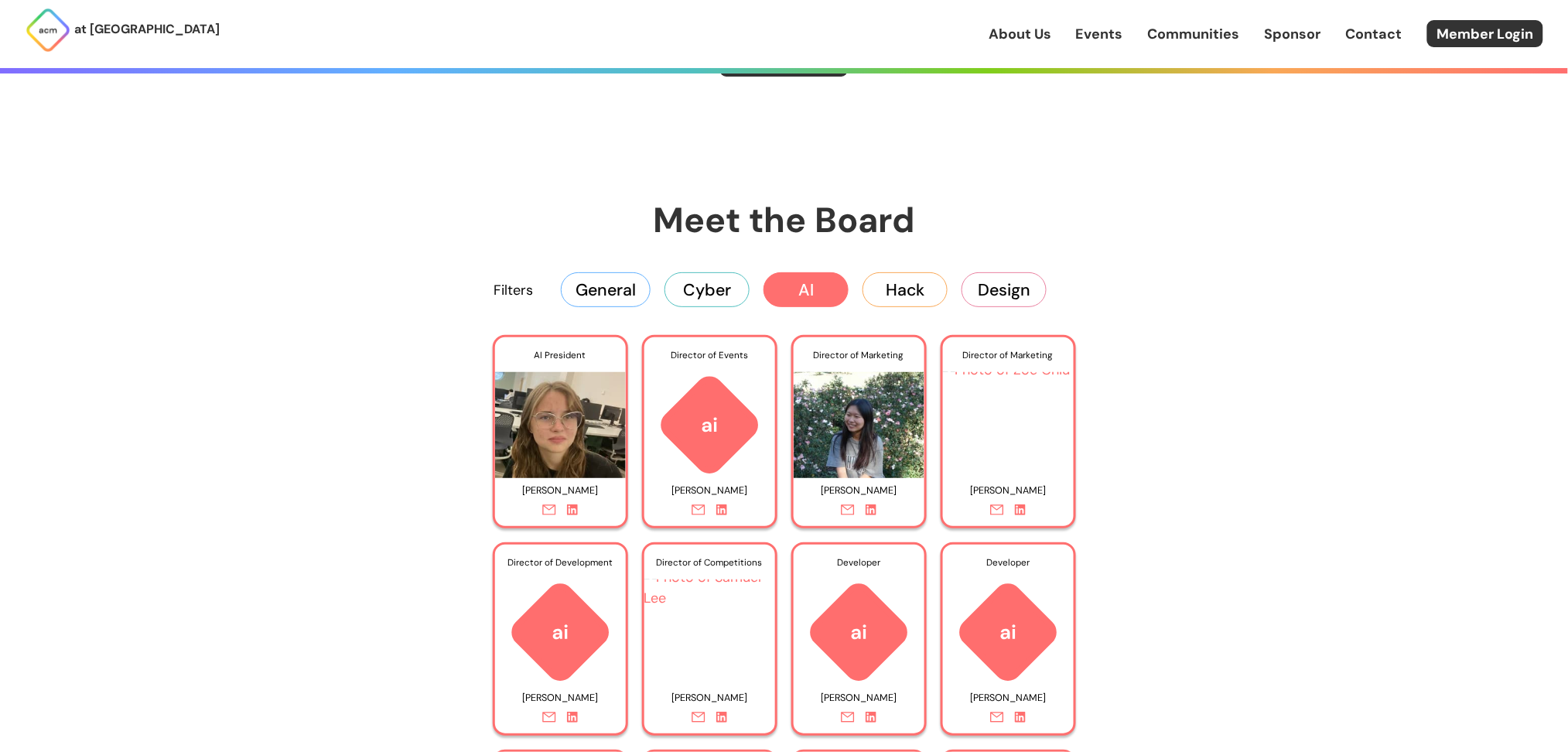
click at [687, 306] on button "Cyber" at bounding box center [707, 289] width 85 height 34
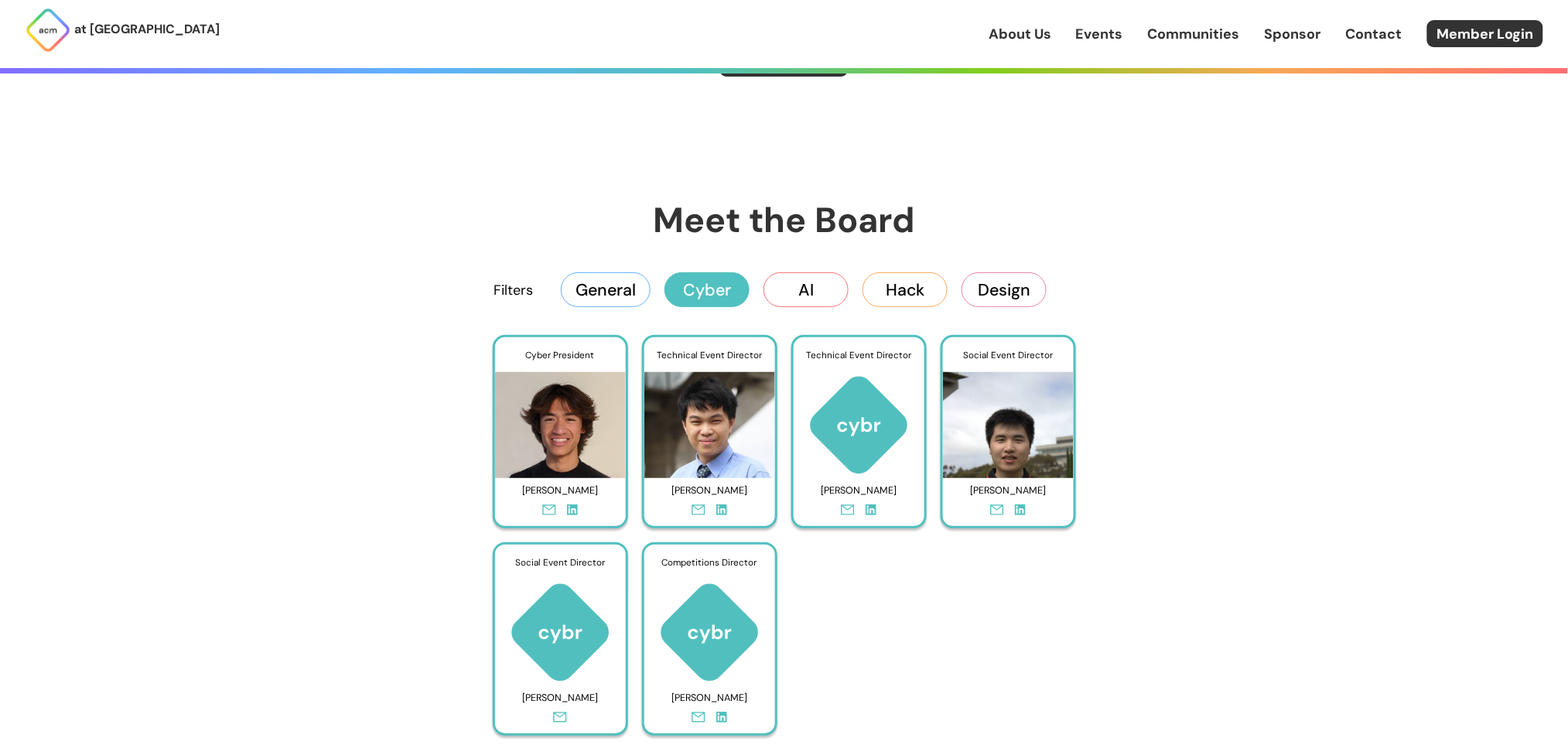
click at [916, 287] on button "Hack" at bounding box center [905, 289] width 85 height 34
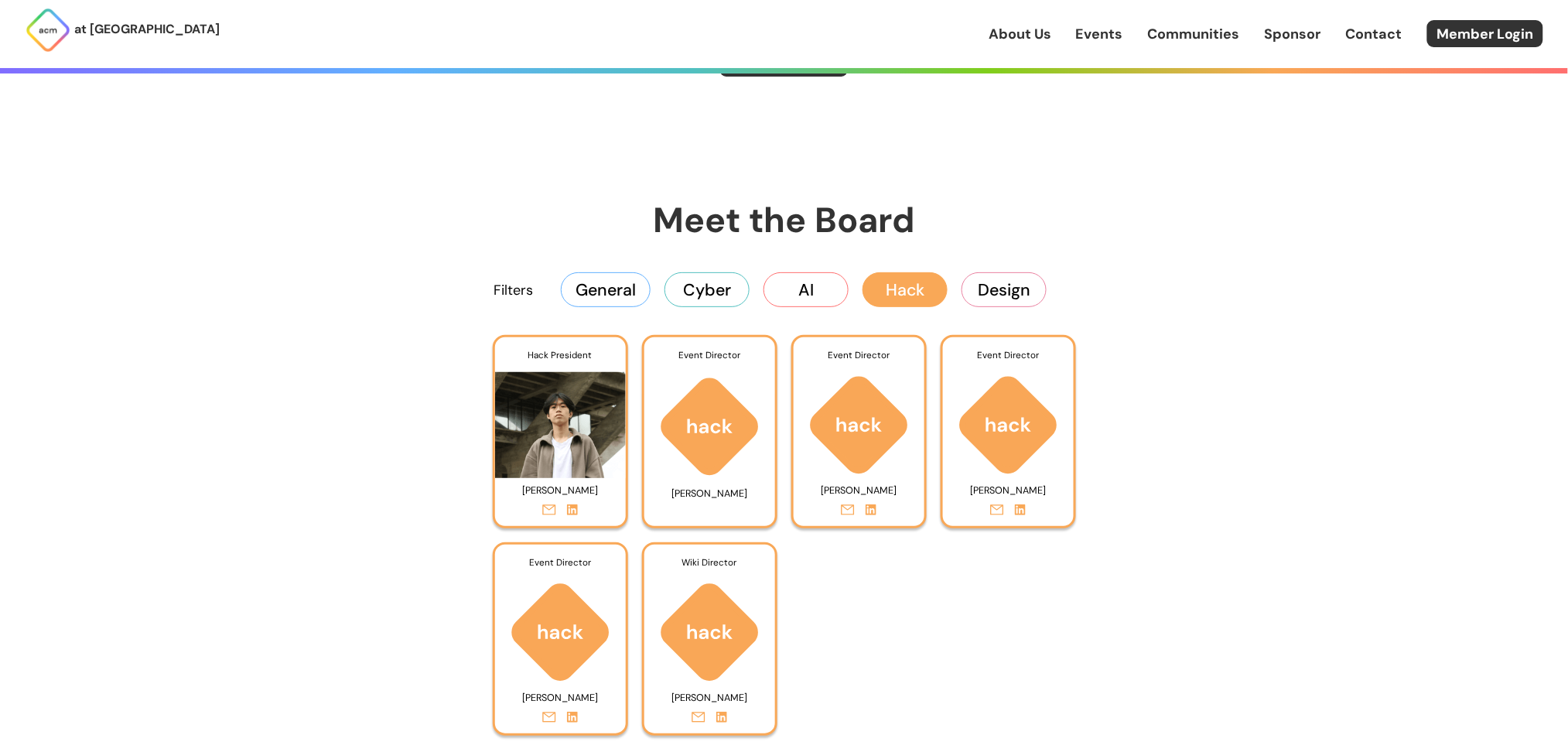
click at [1032, 298] on button "Design" at bounding box center [1004, 289] width 85 height 34
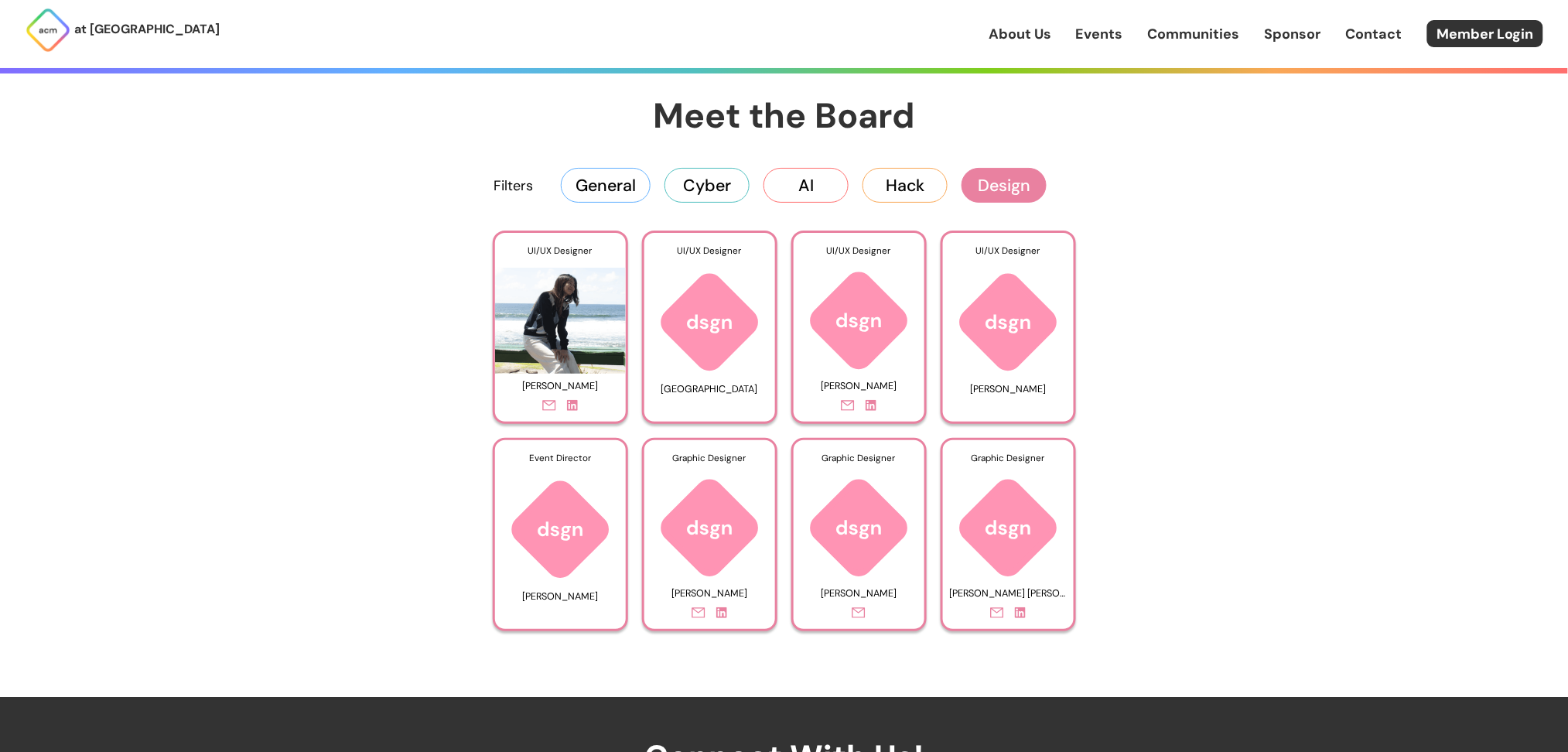
scroll to position [2485, 0]
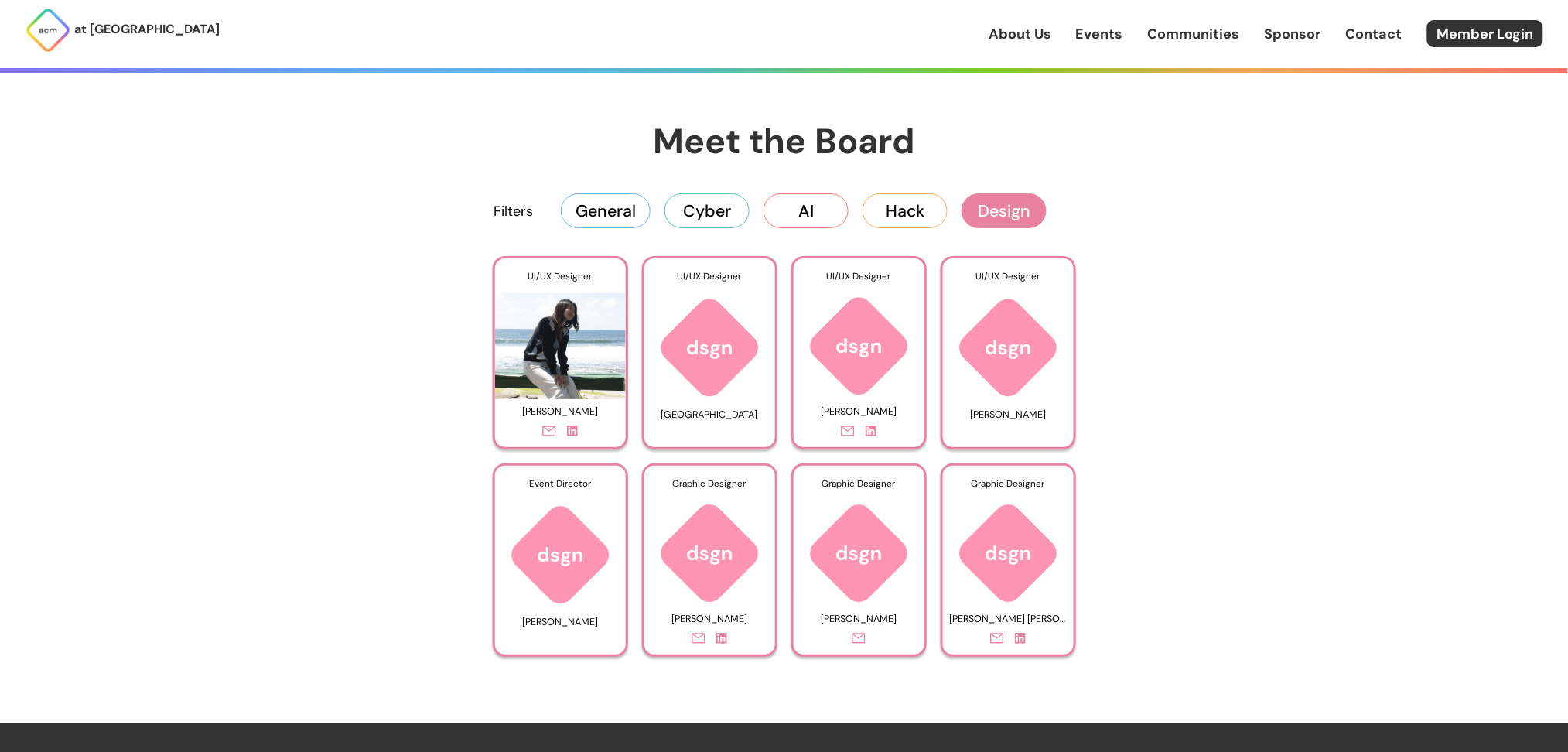
click at [610, 205] on button "General" at bounding box center [605, 210] width 90 height 34
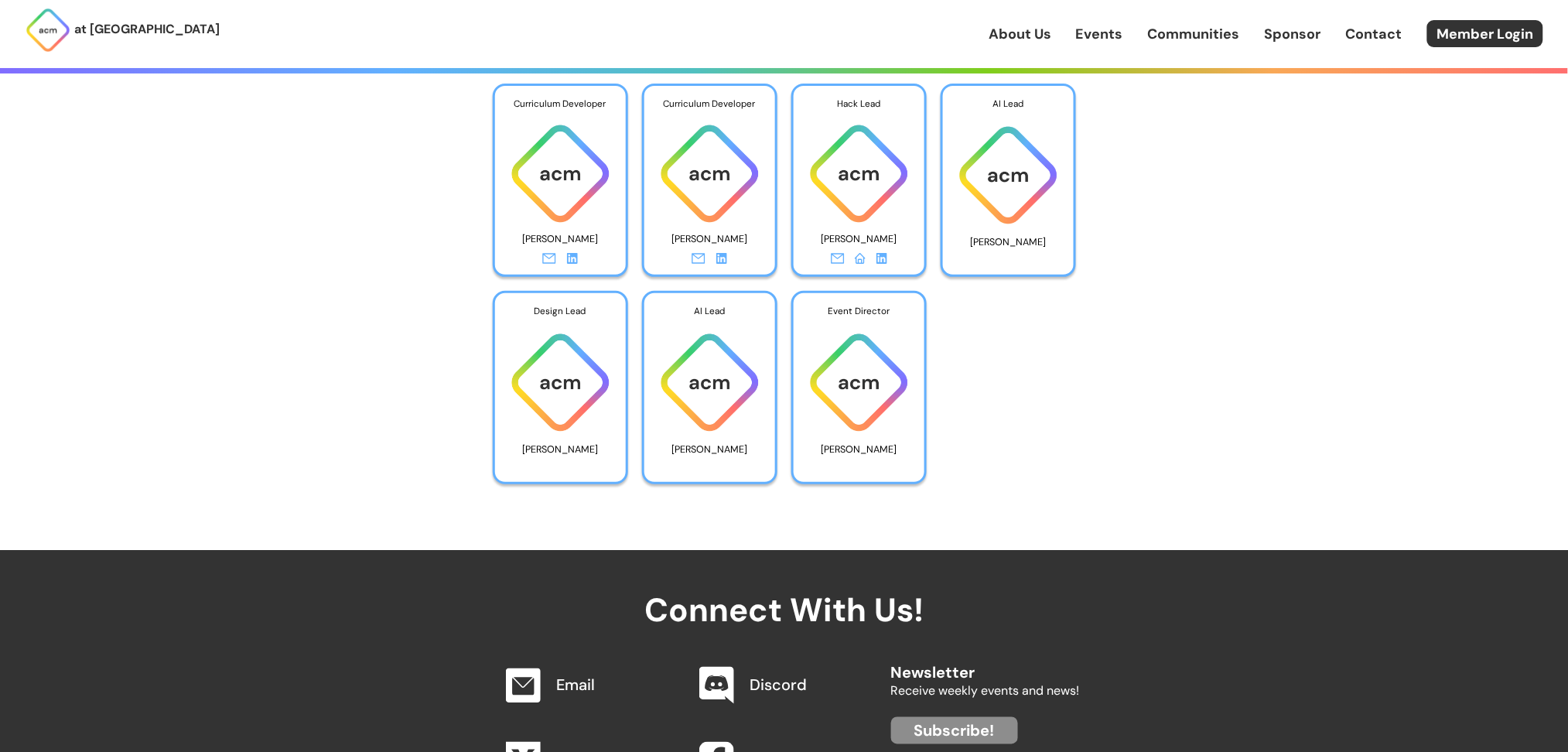
scroll to position [0, 0]
